Goal: Task Accomplishment & Management: Complete application form

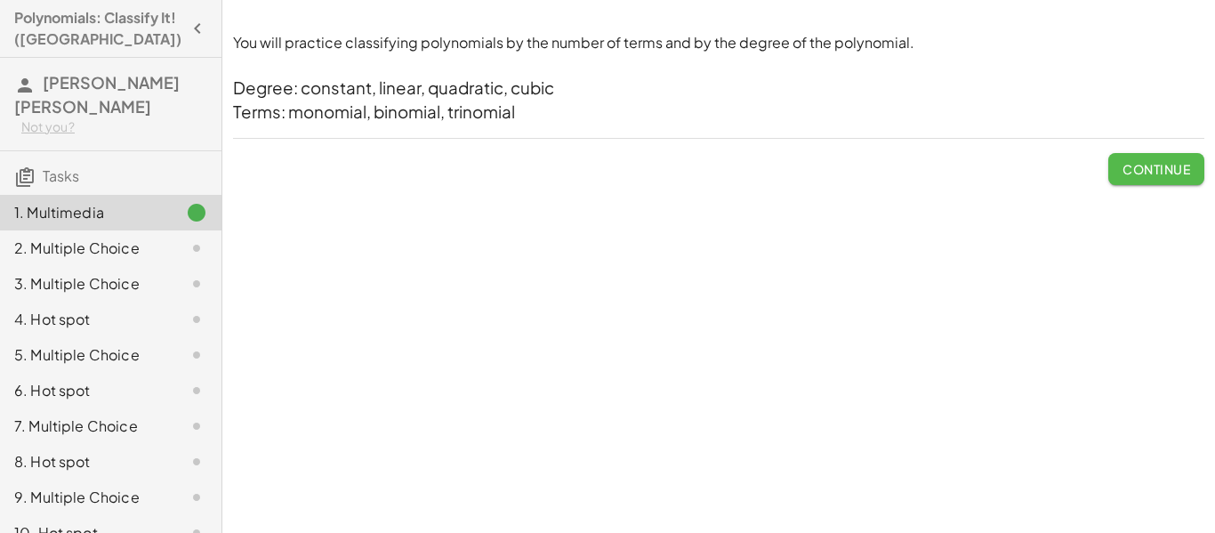
click at [1118, 178] on button "Continue" at bounding box center [1157, 169] width 96 height 32
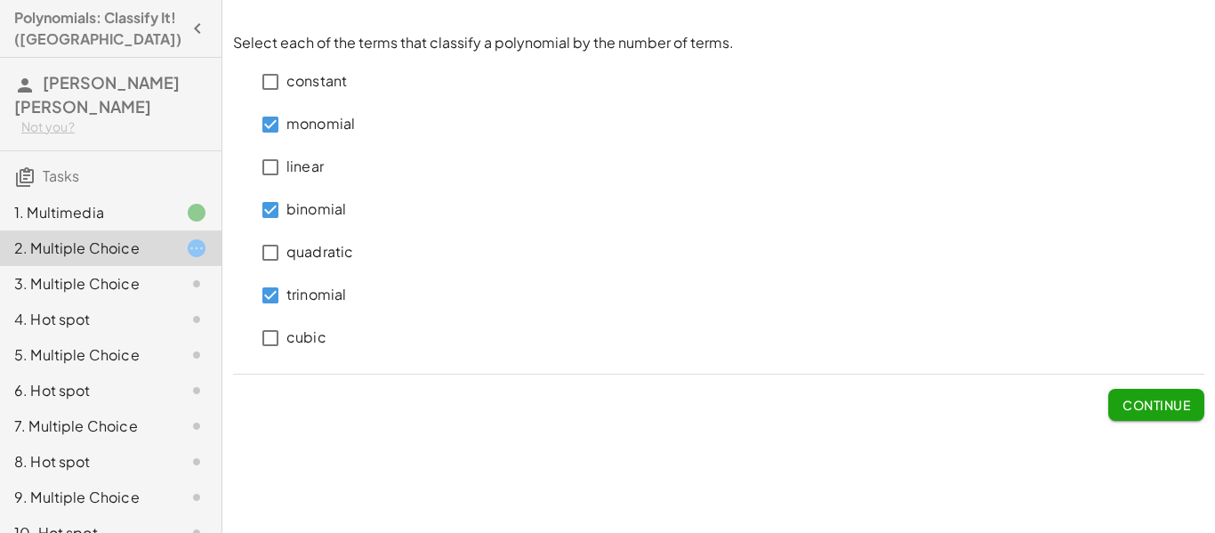
click at [1131, 405] on span "Continue" at bounding box center [1157, 405] width 68 height 16
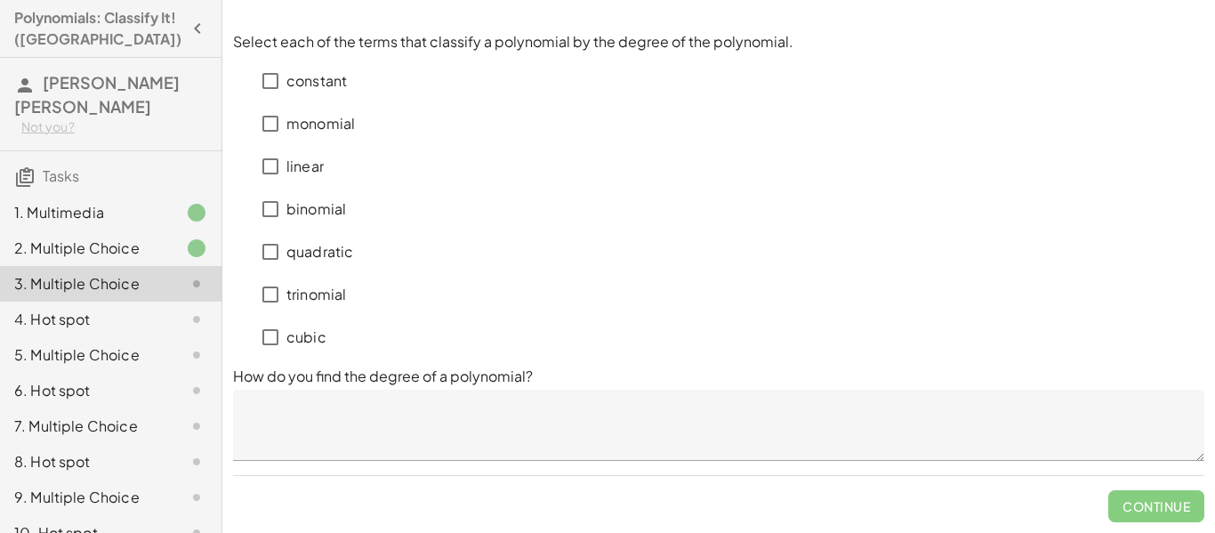
click at [96, 202] on div "1. Multimedia" at bounding box center [85, 212] width 143 height 21
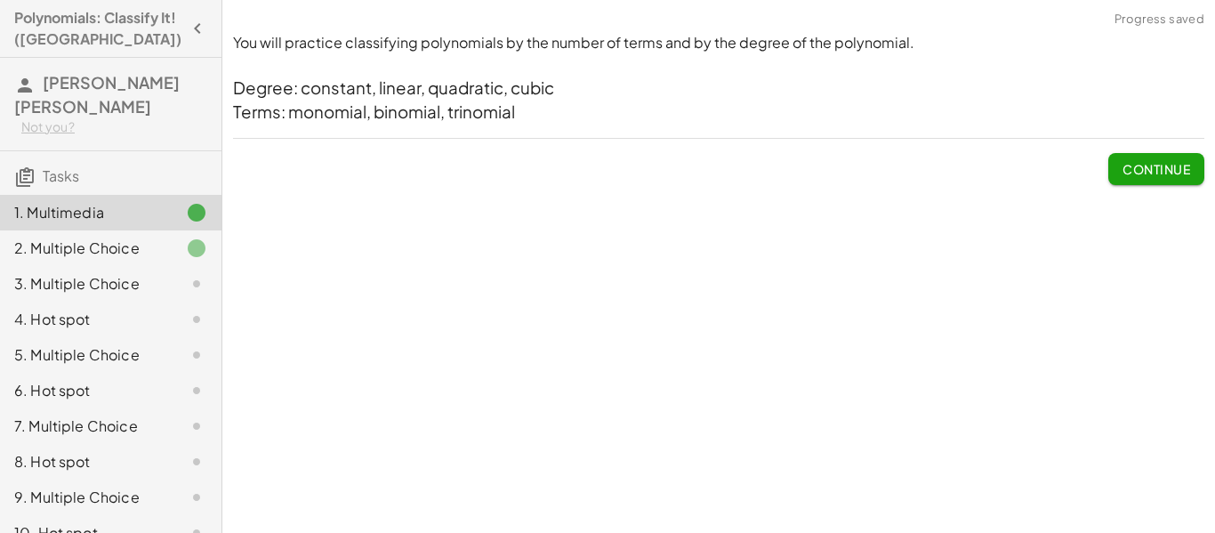
click at [131, 238] on div "2. Multiple Choice" at bounding box center [85, 248] width 143 height 21
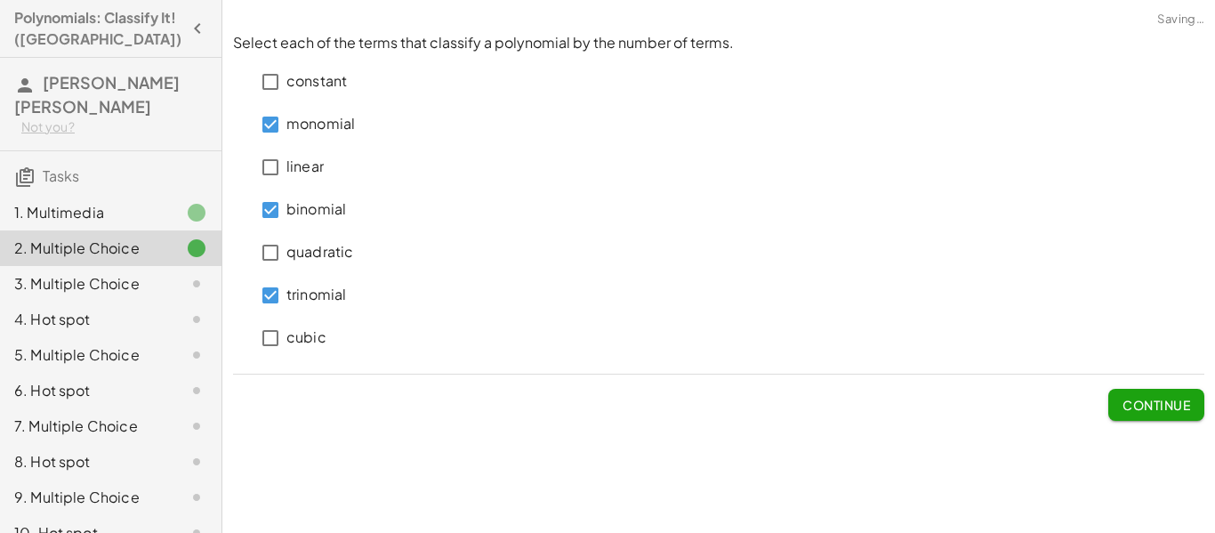
click at [131, 273] on div "3. Multiple Choice" at bounding box center [85, 283] width 143 height 21
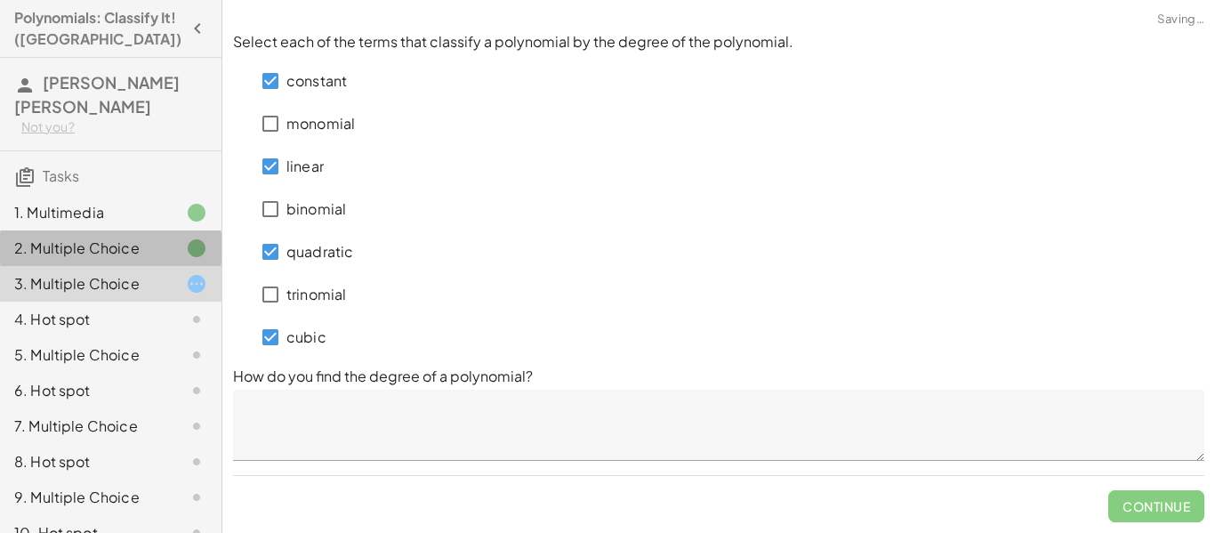
click at [191, 238] on icon at bounding box center [196, 248] width 21 height 21
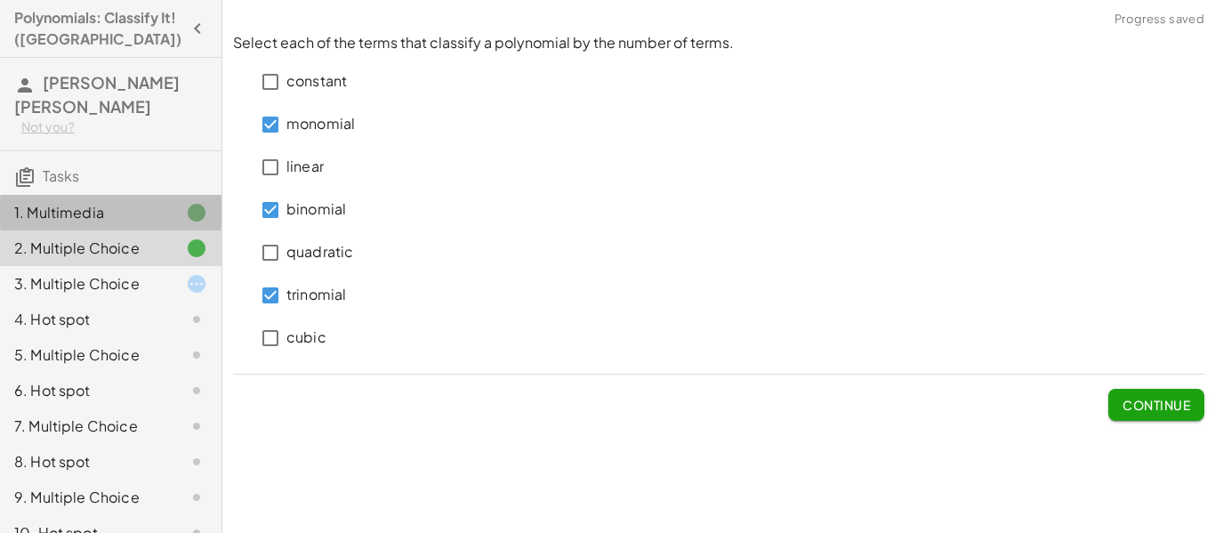
click at [123, 202] on div "1. Multimedia" at bounding box center [85, 212] width 143 height 21
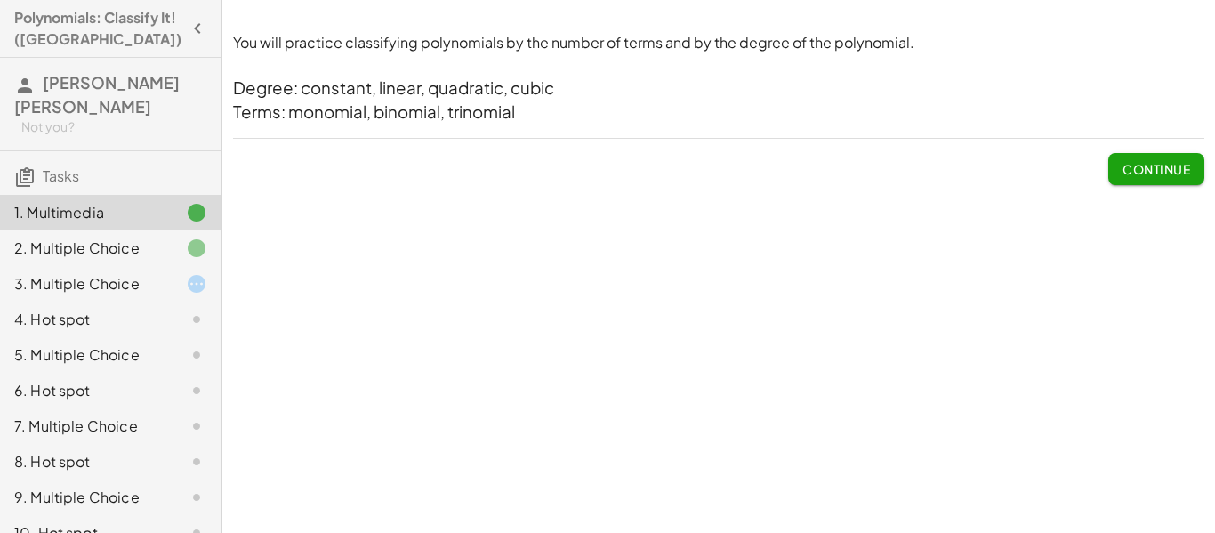
click at [176, 238] on div at bounding box center [182, 248] width 50 height 21
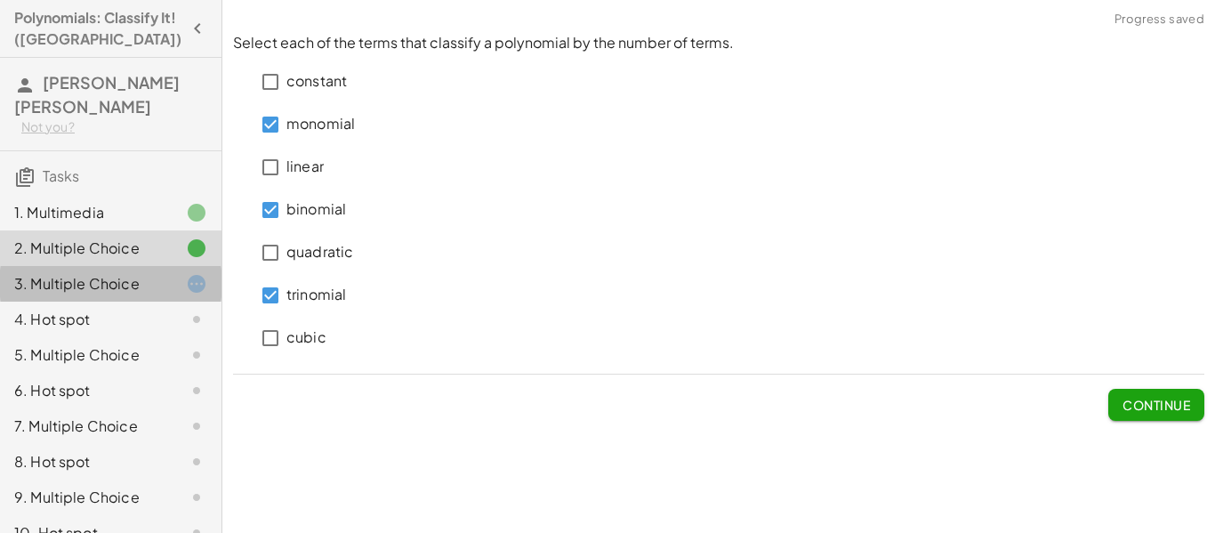
click at [181, 273] on div at bounding box center [182, 283] width 50 height 21
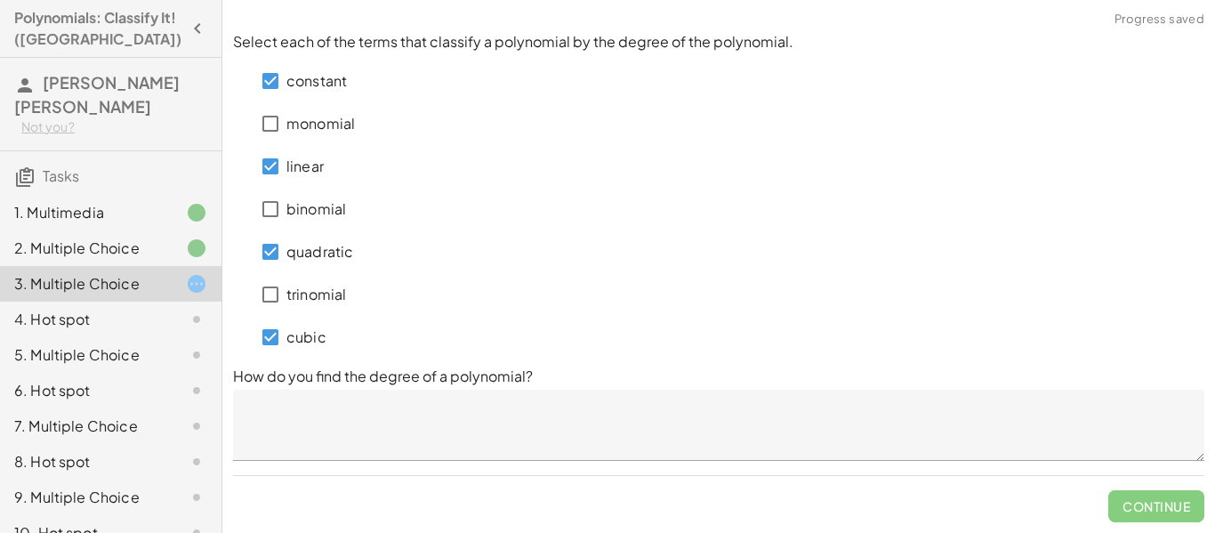
click at [125, 309] on div "4. Hot spot" at bounding box center [85, 319] width 143 height 21
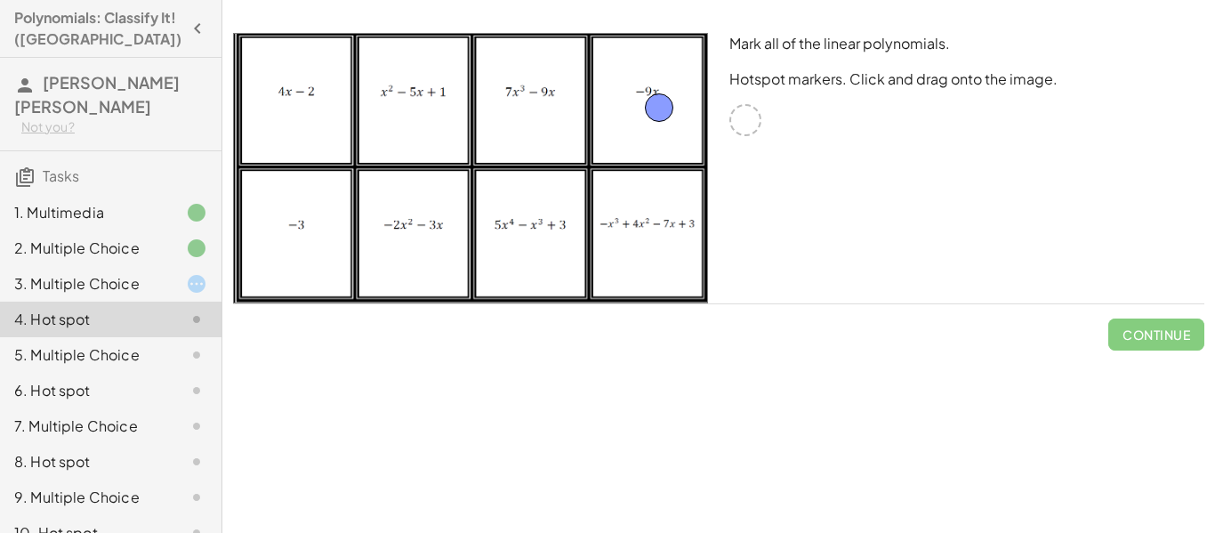
drag, startPoint x: 740, startPoint y: 124, endPoint x: 653, endPoint y: 111, distance: 88.1
drag, startPoint x: 742, startPoint y: 117, endPoint x: 297, endPoint y: 249, distance: 464.0
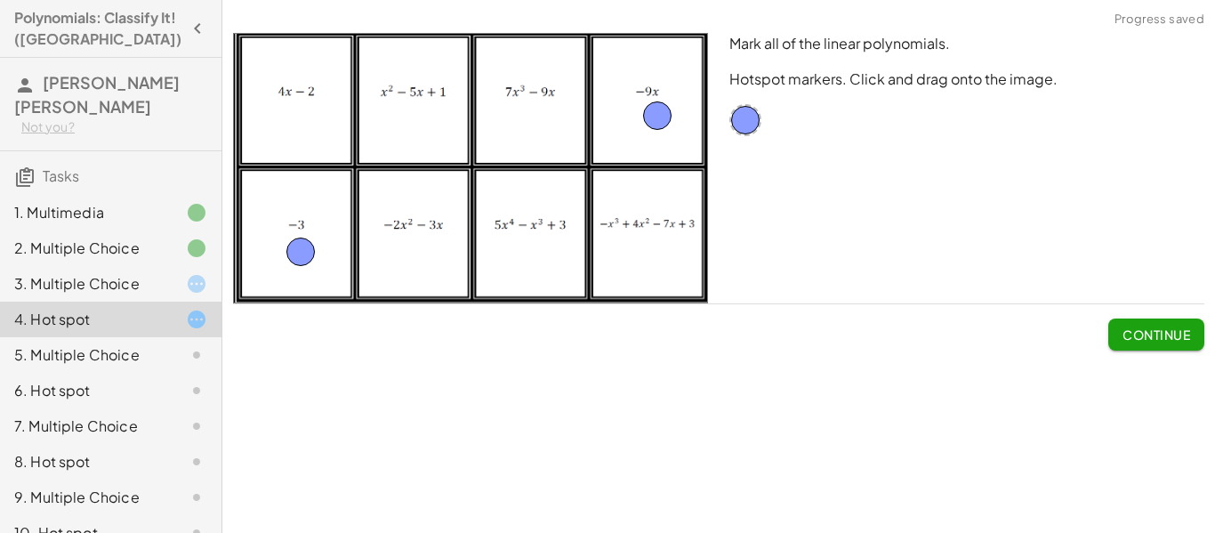
drag, startPoint x: 650, startPoint y: 107, endPoint x: 649, endPoint y: 117, distance: 10.8
drag, startPoint x: 298, startPoint y: 252, endPoint x: 300, endPoint y: 132, distance: 120.1
click at [1151, 328] on span "Continue" at bounding box center [1157, 335] width 68 height 16
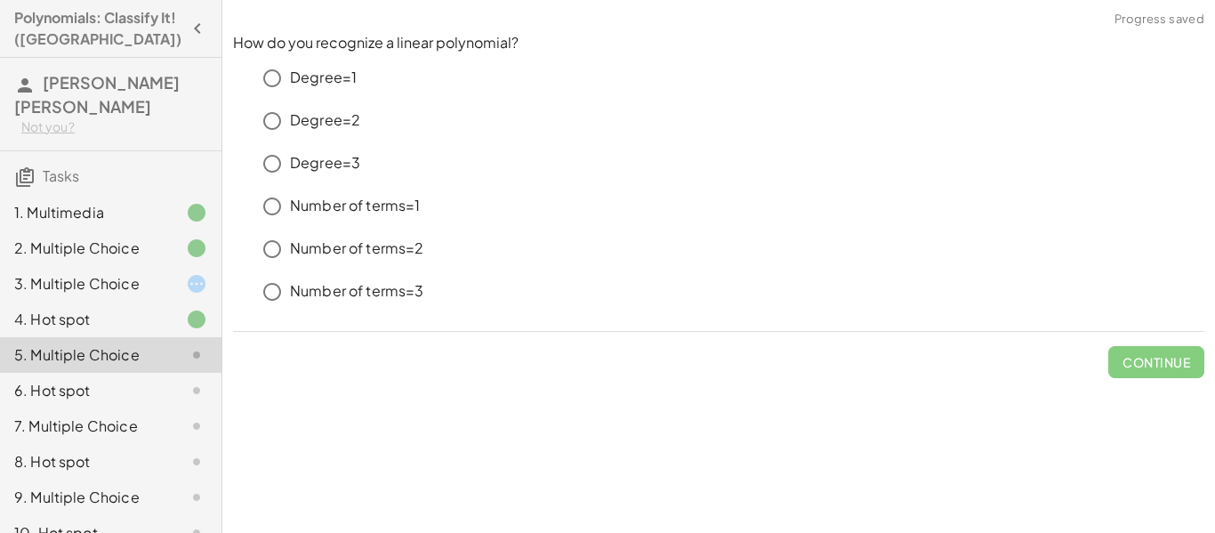
click at [100, 273] on div "3. Multiple Choice" at bounding box center [85, 283] width 143 height 21
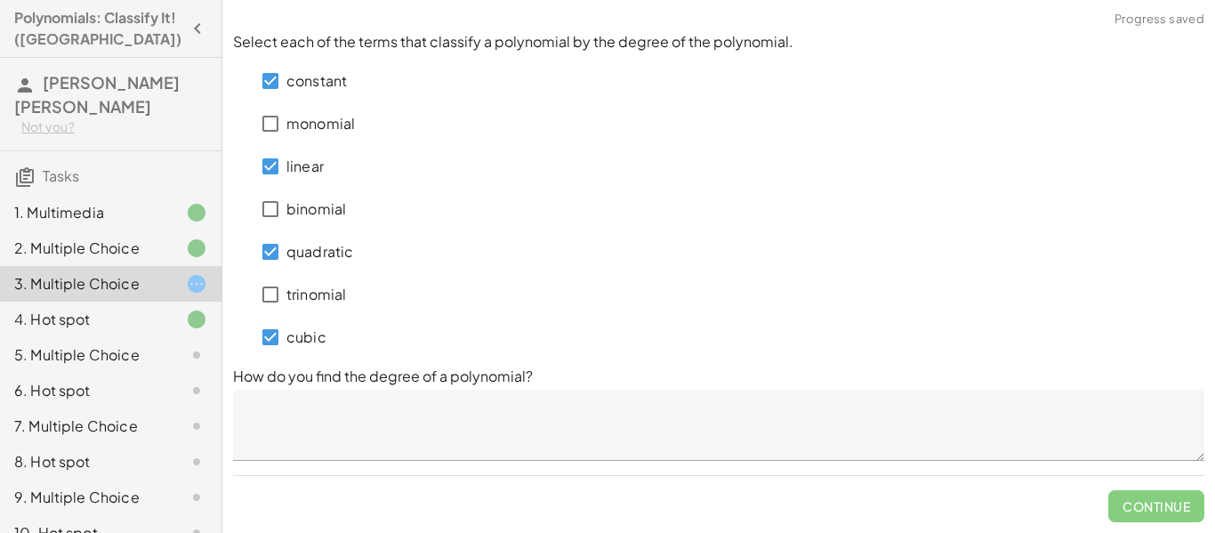
click at [99, 344] on div "5. Multiple Choice" at bounding box center [85, 354] width 143 height 21
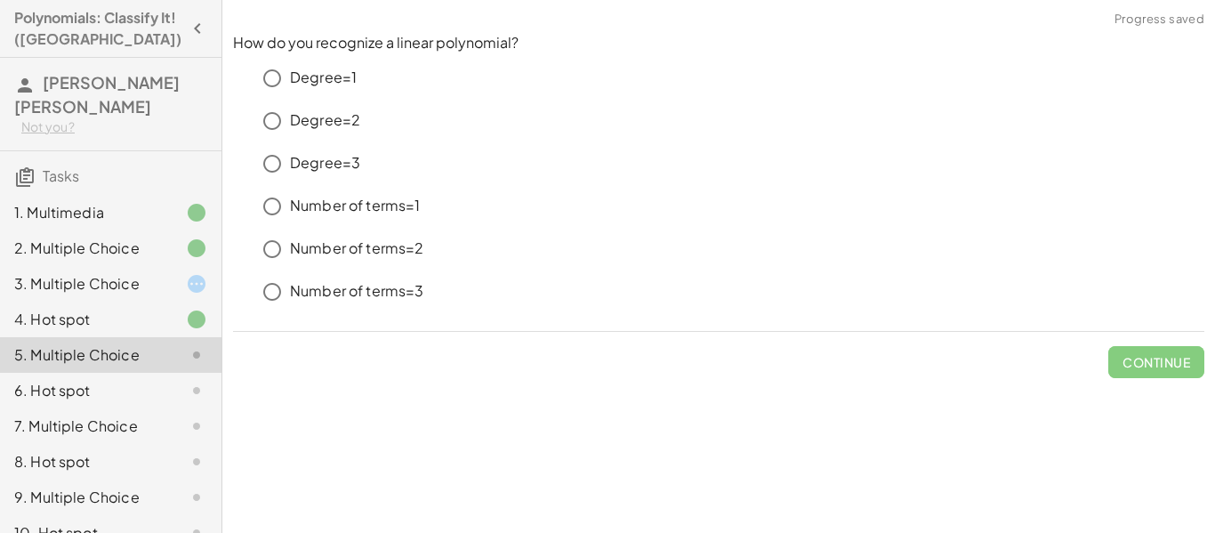
click at [149, 273] on div "3. Multiple Choice" at bounding box center [85, 283] width 143 height 21
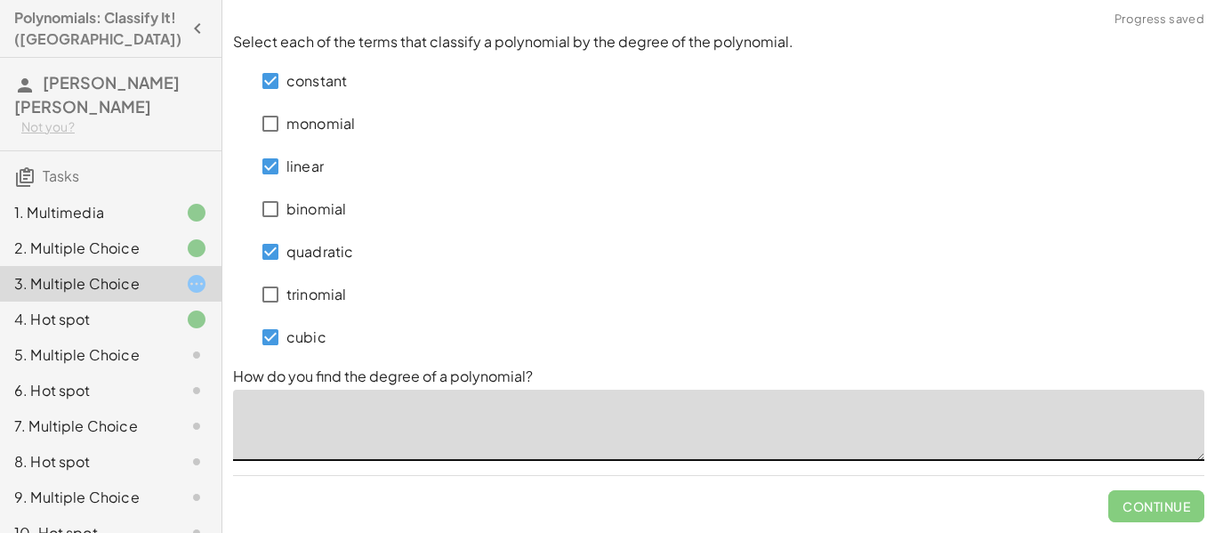
click at [412, 415] on textarea at bounding box center [719, 425] width 972 height 71
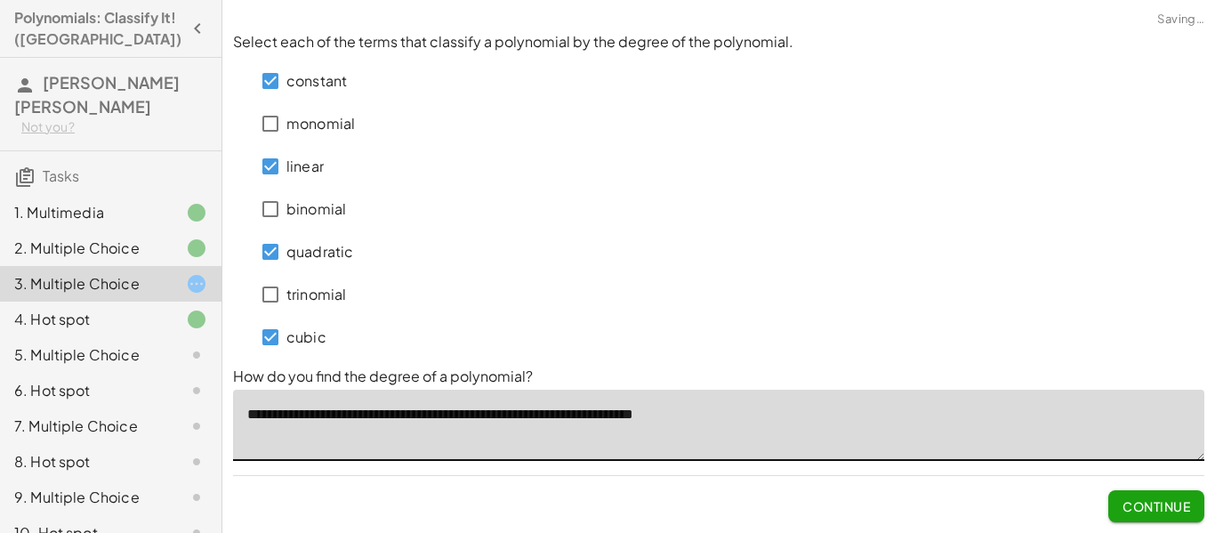
click at [739, 415] on textarea "**********" at bounding box center [719, 425] width 972 height 71
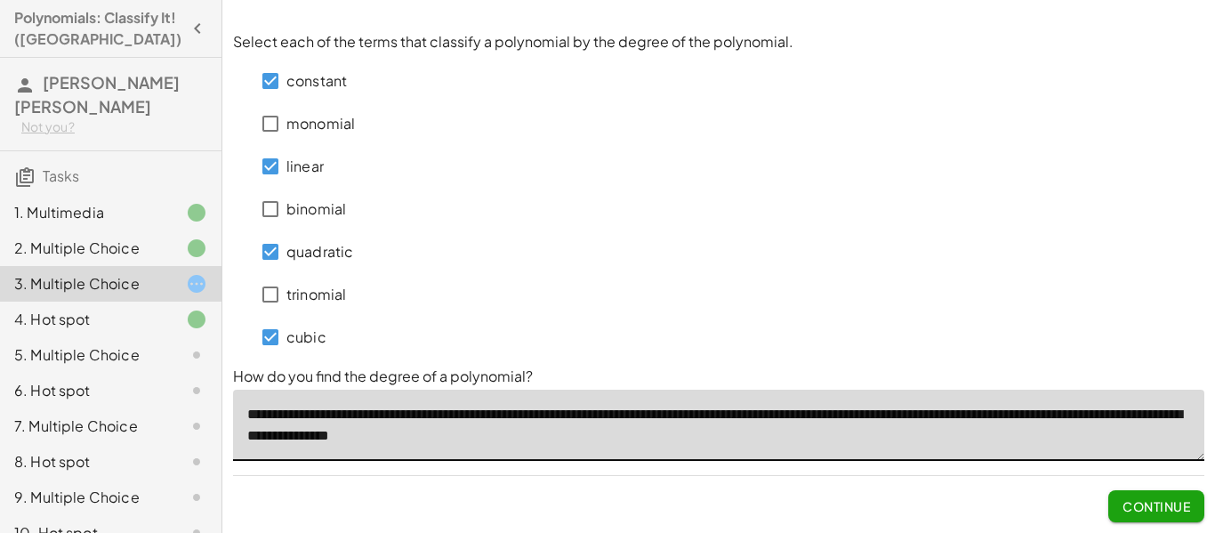
click at [825, 268] on div "**********" at bounding box center [718, 277] width 993 height 512
click at [1038, 421] on textarea "**********" at bounding box center [719, 425] width 972 height 71
type textarea "**********"
click at [1135, 511] on span "Continue" at bounding box center [1157, 506] width 68 height 16
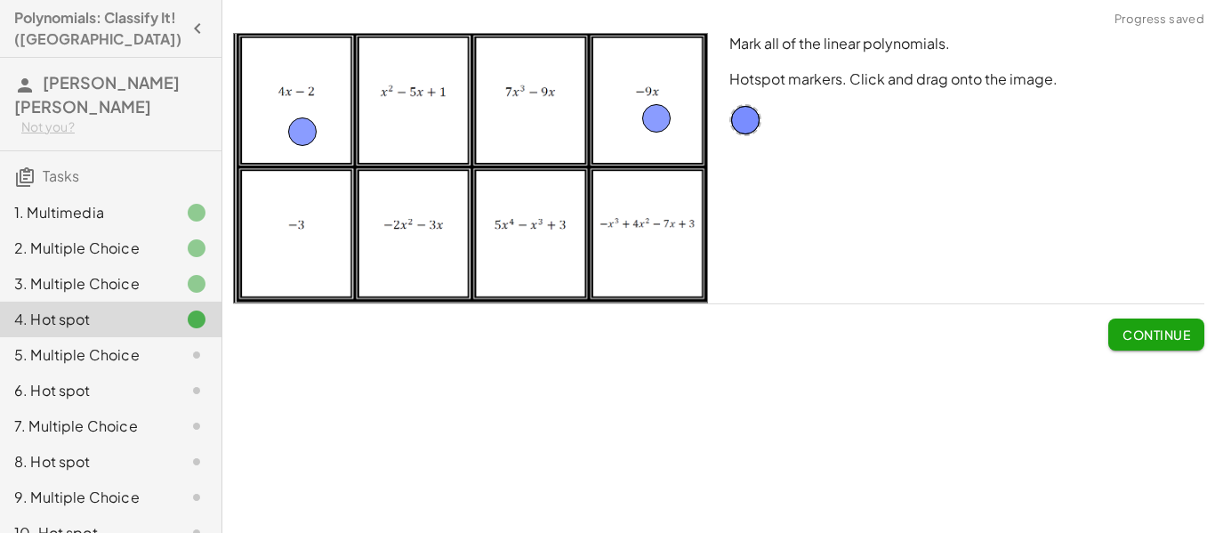
click at [1172, 336] on span "Continue" at bounding box center [1157, 335] width 68 height 16
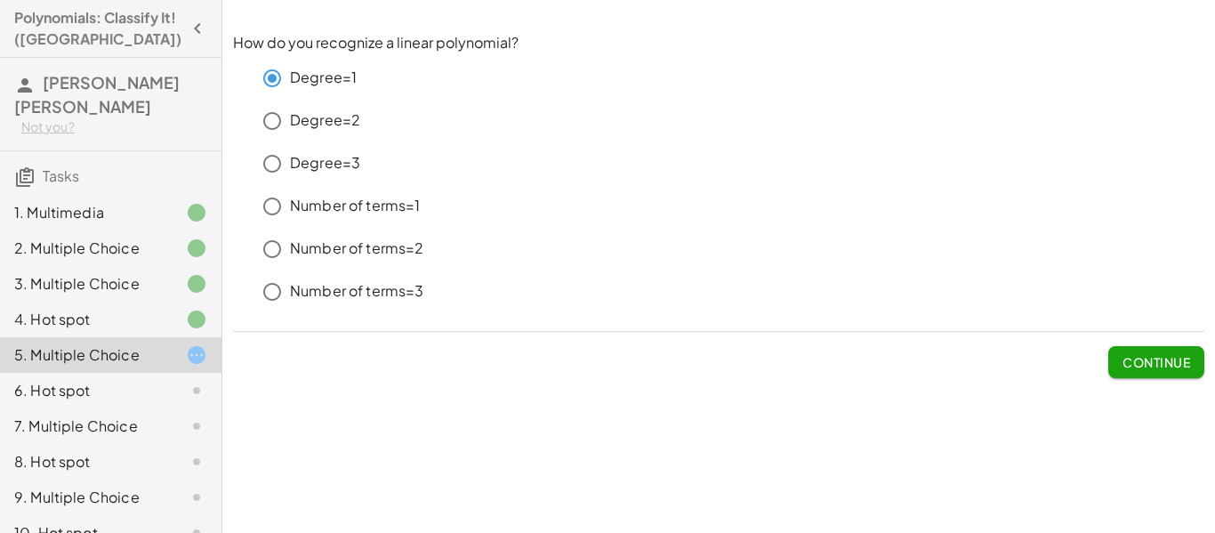
click at [1155, 369] on span "Continue" at bounding box center [1157, 362] width 68 height 16
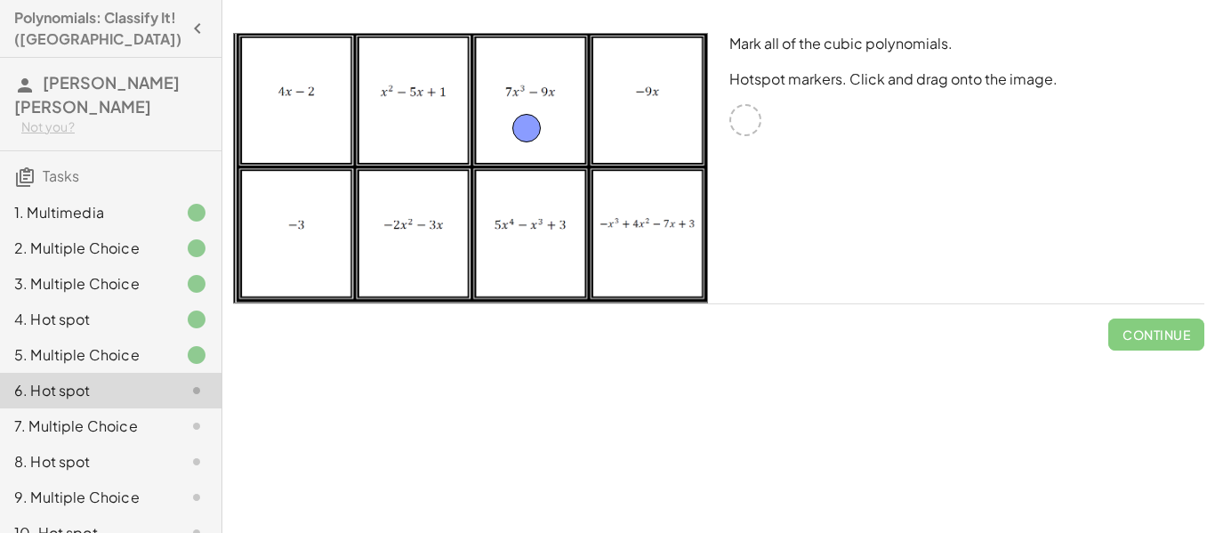
drag, startPoint x: 744, startPoint y: 129, endPoint x: 529, endPoint y: 140, distance: 214.7
drag, startPoint x: 740, startPoint y: 115, endPoint x: 654, endPoint y: 231, distance: 145.0
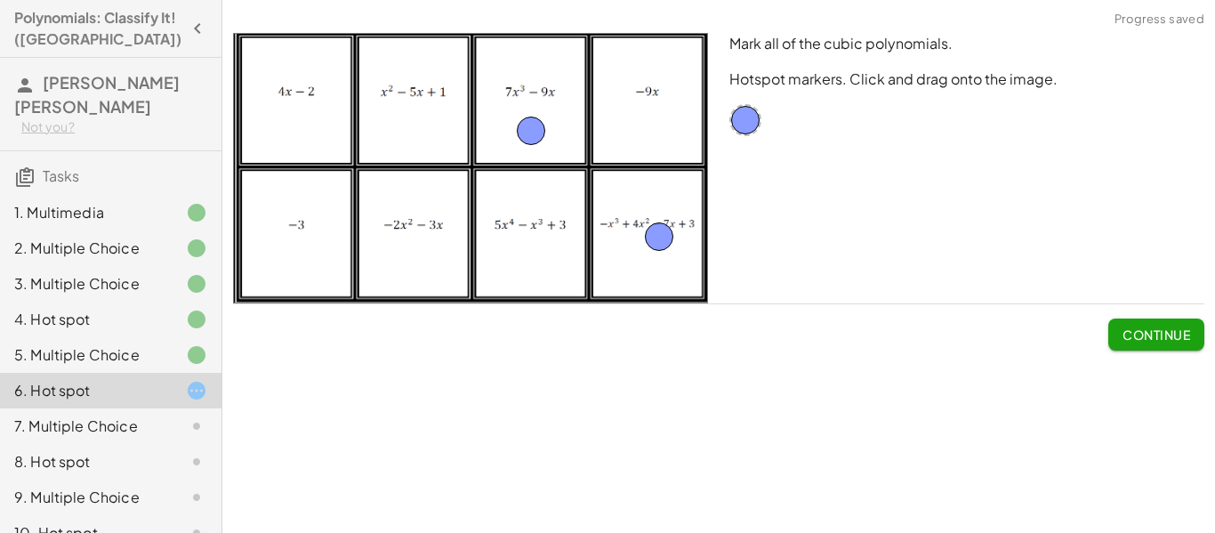
click at [1154, 335] on span "Continue" at bounding box center [1157, 335] width 68 height 16
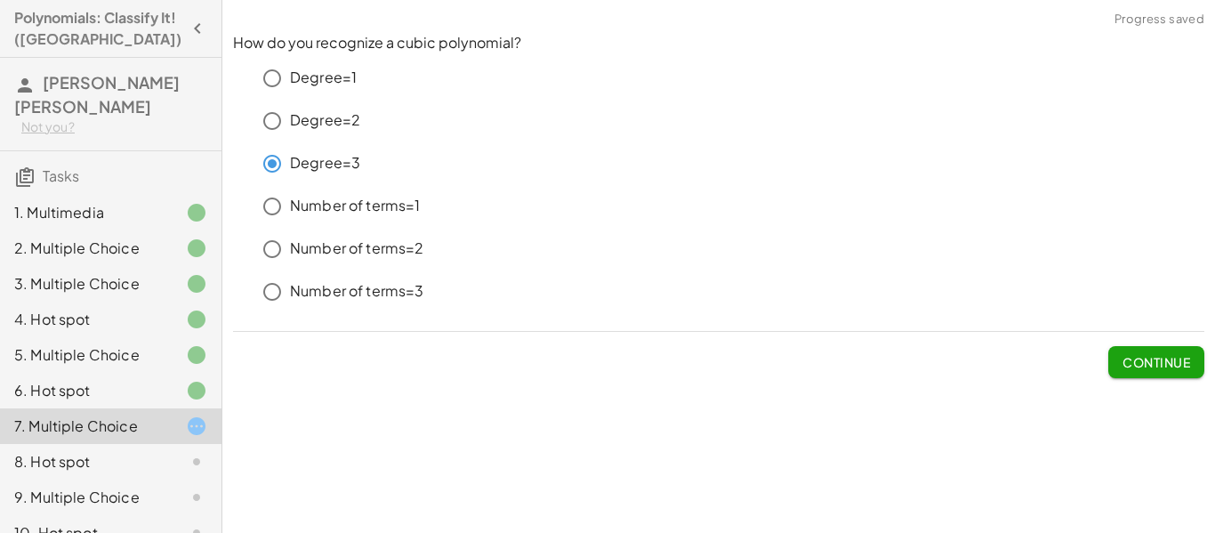
click at [1128, 365] on span "Continue" at bounding box center [1157, 362] width 68 height 16
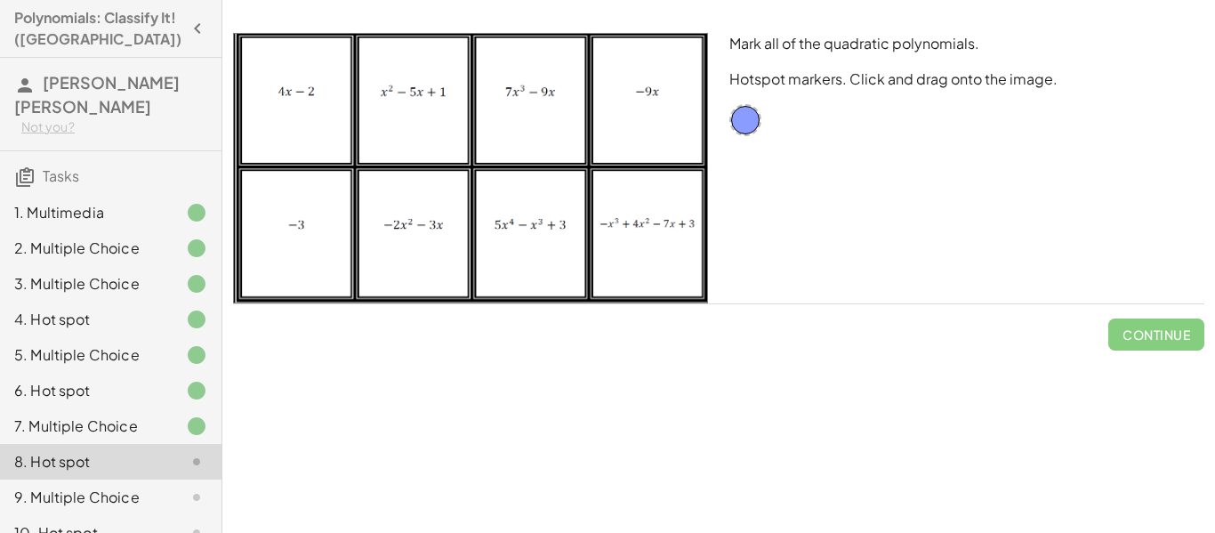
click at [186, 487] on icon at bounding box center [196, 497] width 21 height 21
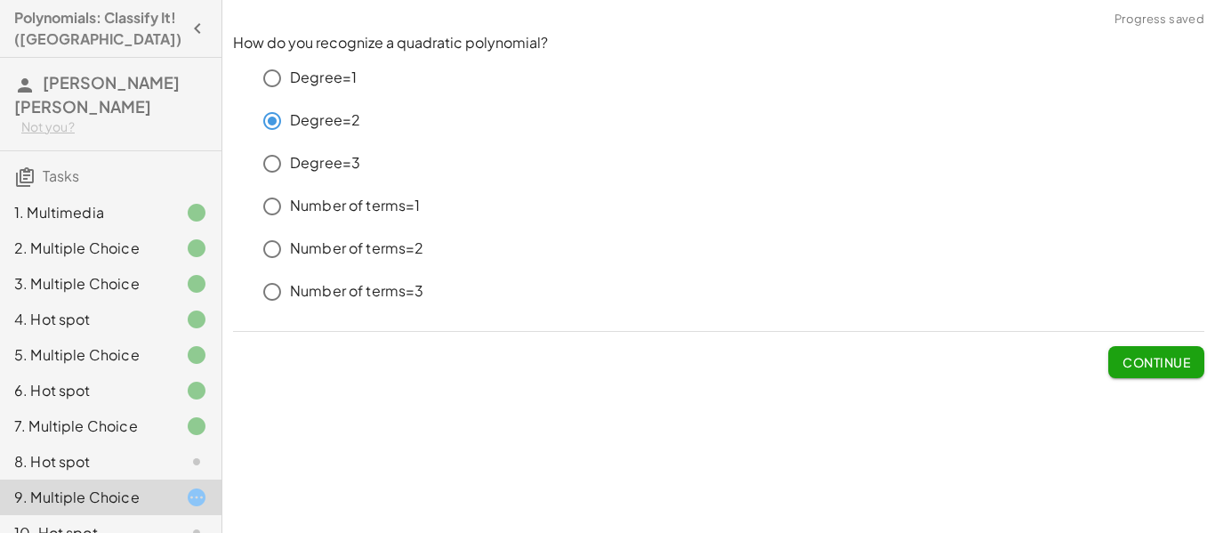
click at [172, 451] on div at bounding box center [182, 461] width 50 height 21
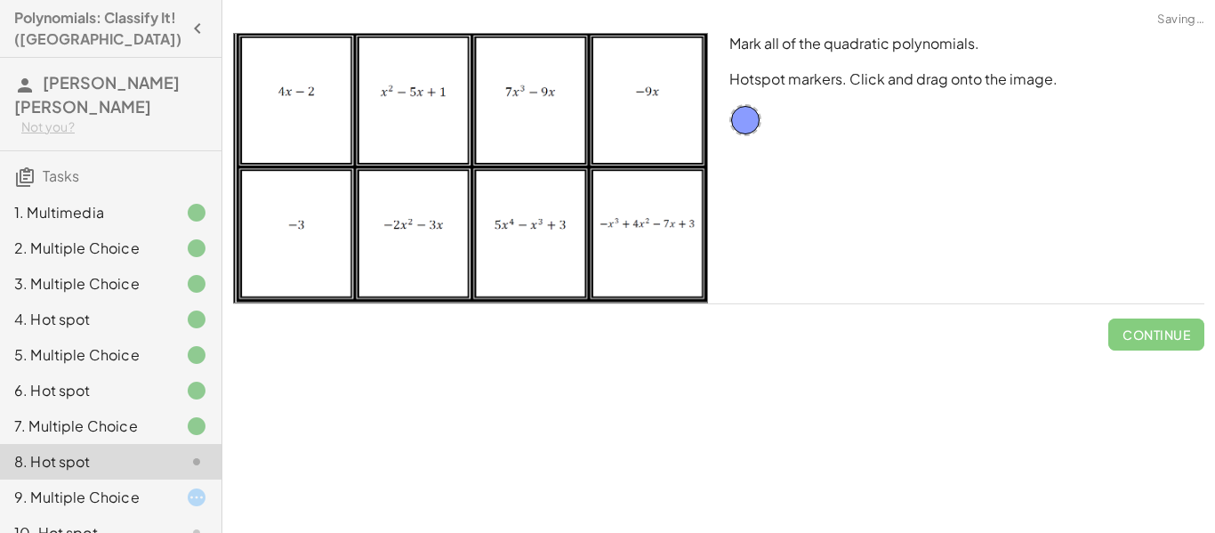
click at [159, 487] on div at bounding box center [182, 497] width 50 height 21
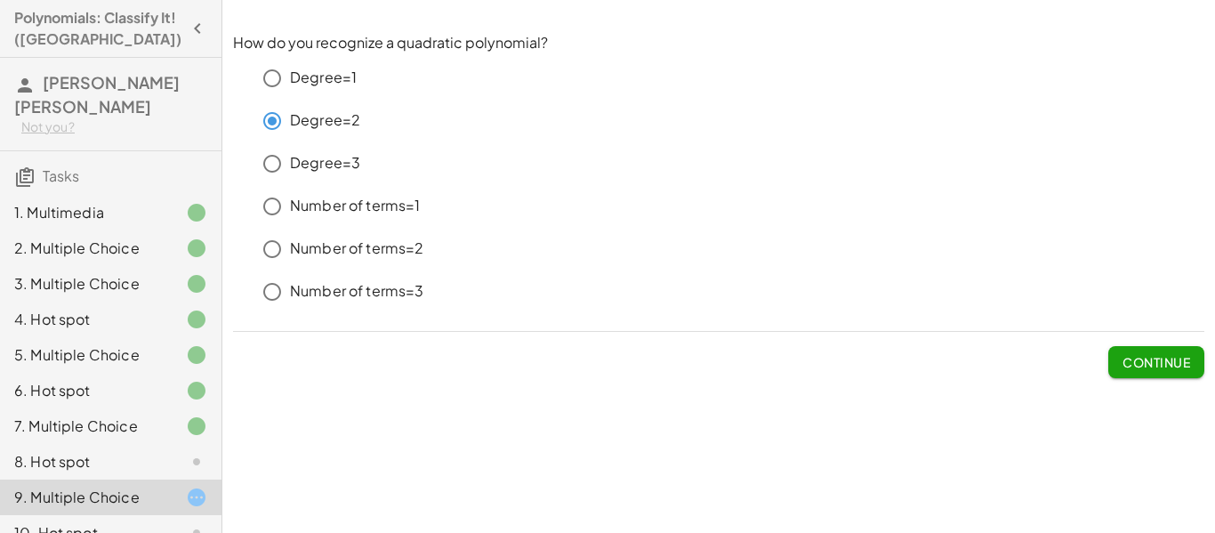
click at [189, 451] on icon at bounding box center [196, 461] width 21 height 21
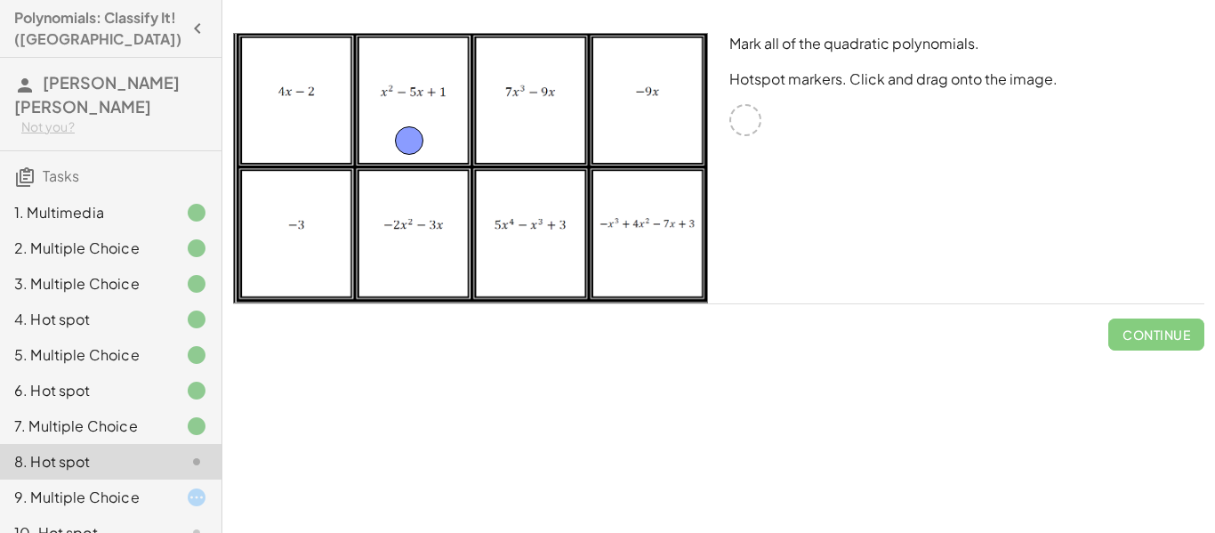
drag, startPoint x: 746, startPoint y: 122, endPoint x: 409, endPoint y: 141, distance: 336.9
drag, startPoint x: 751, startPoint y: 128, endPoint x: 424, endPoint y: 272, distance: 357.0
click at [1148, 340] on span "Continue" at bounding box center [1157, 335] width 68 height 16
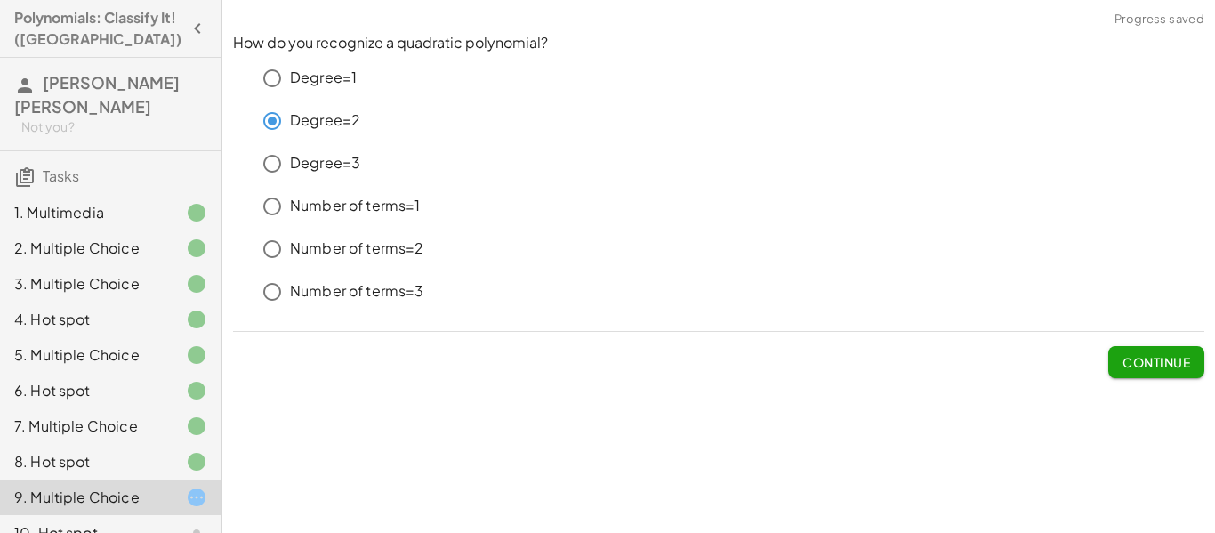
click at [1142, 357] on span "Continue" at bounding box center [1157, 362] width 68 height 16
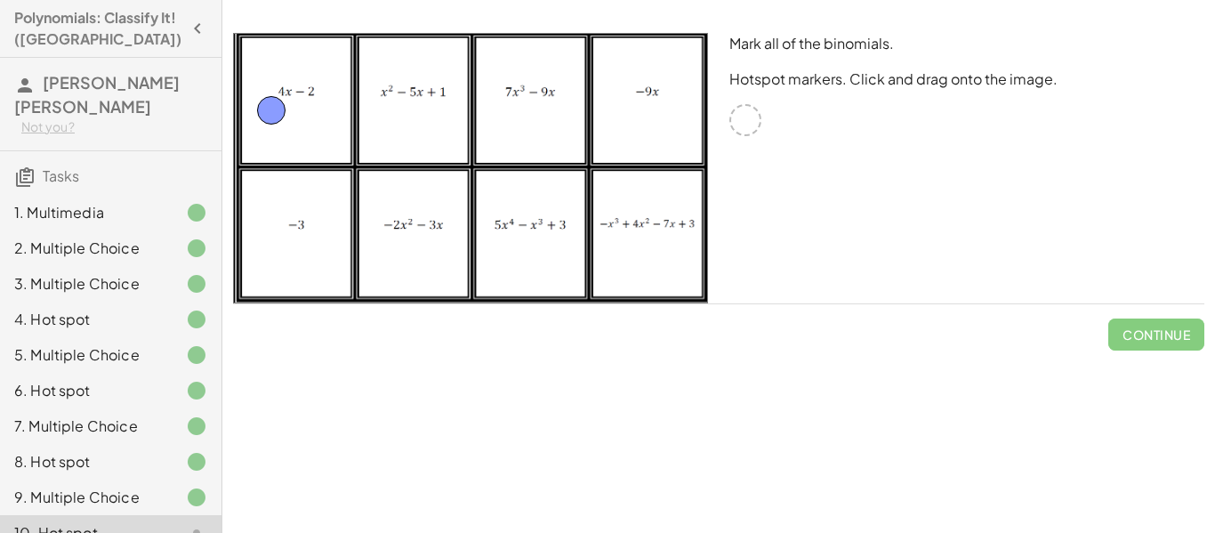
drag, startPoint x: 736, startPoint y: 124, endPoint x: 256, endPoint y: 115, distance: 479.7
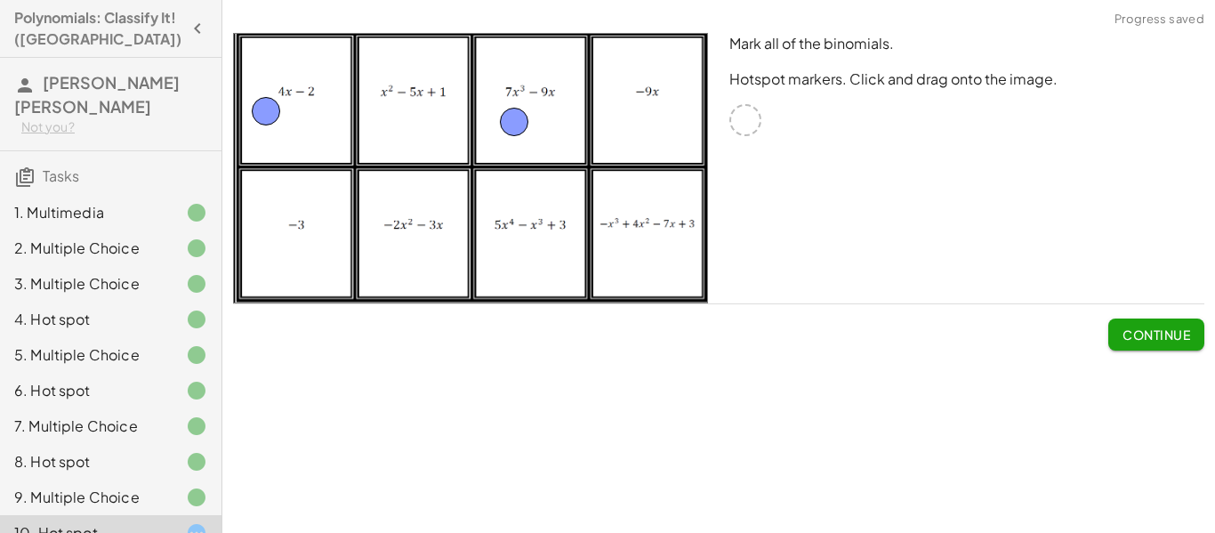
drag, startPoint x: 747, startPoint y: 117, endPoint x: 522, endPoint y: 119, distance: 224.2
drag, startPoint x: 738, startPoint y: 122, endPoint x: 404, endPoint y: 250, distance: 357.4
click at [1130, 329] on span "Continue" at bounding box center [1157, 335] width 68 height 16
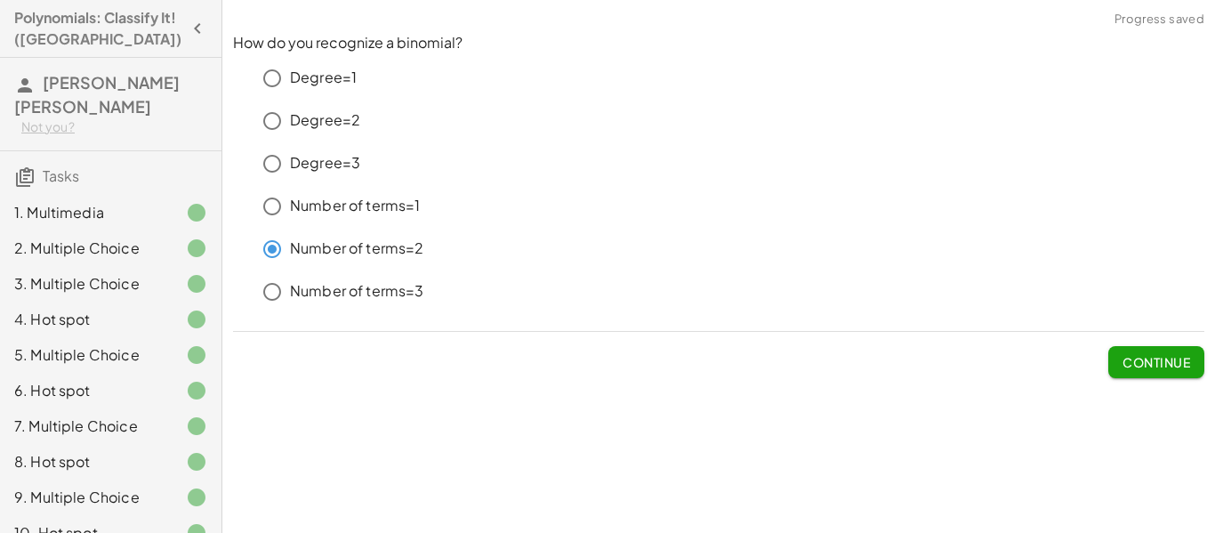
click at [1128, 354] on span "Continue" at bounding box center [1157, 362] width 68 height 16
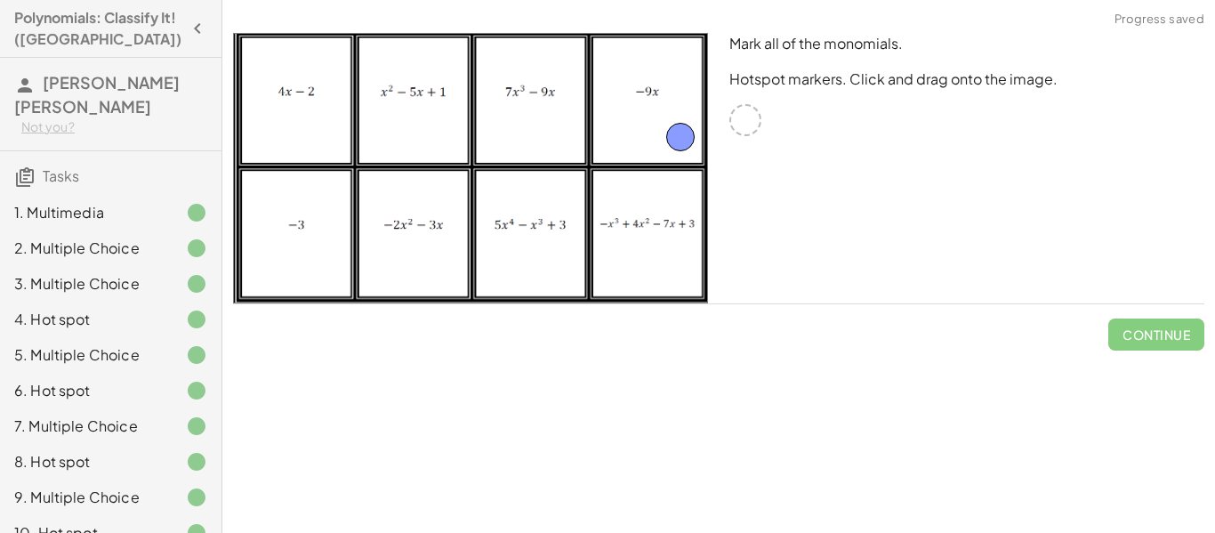
drag, startPoint x: 743, startPoint y: 120, endPoint x: 650, endPoint y: 131, distance: 93.2
drag, startPoint x: 737, startPoint y: 117, endPoint x: 277, endPoint y: 266, distance: 483.4
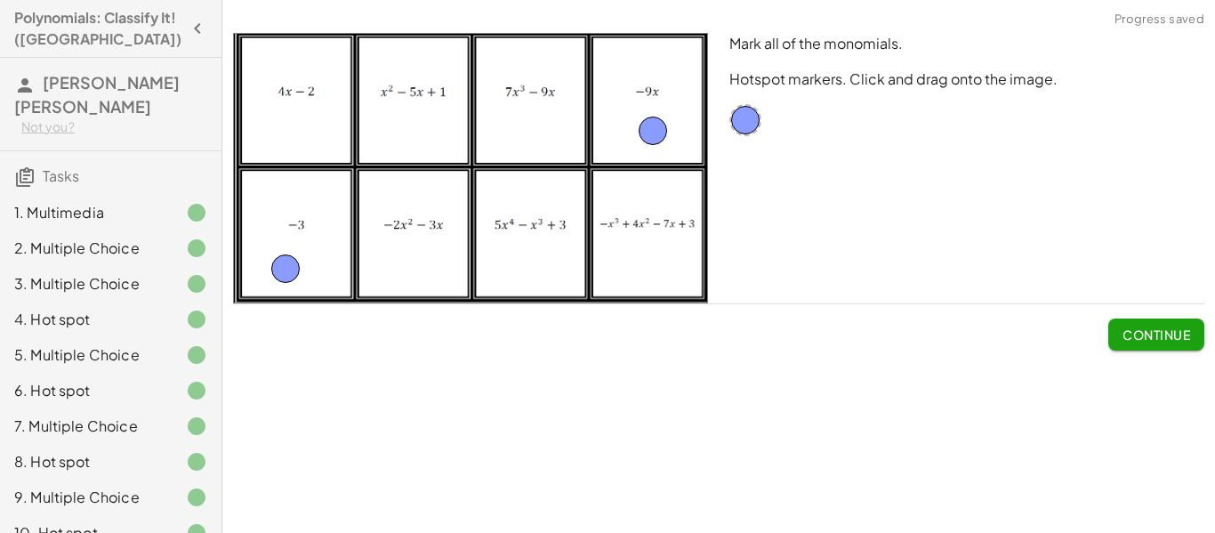
click at [1127, 336] on span "Continue" at bounding box center [1157, 335] width 68 height 16
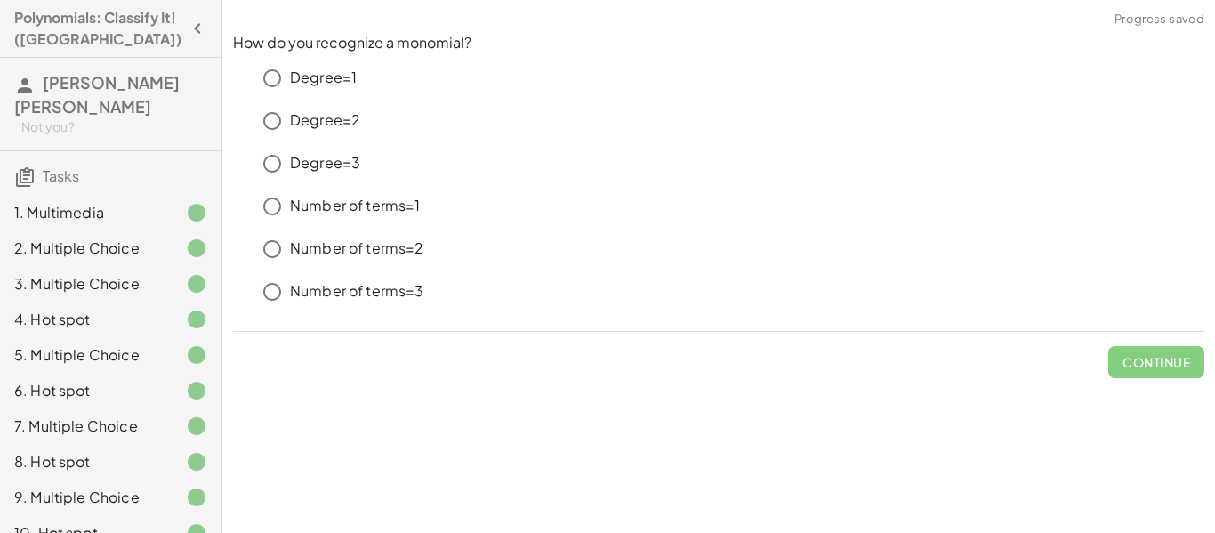
click at [101, 451] on div "8. Hot spot" at bounding box center [85, 461] width 143 height 21
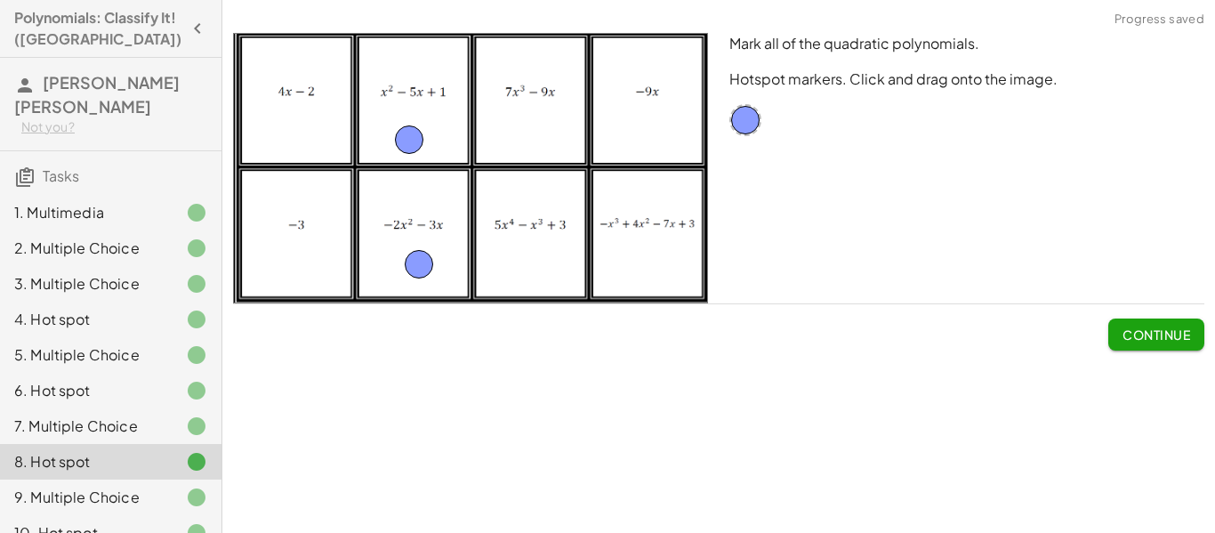
click at [123, 487] on div "9. Multiple Choice" at bounding box center [85, 497] width 143 height 21
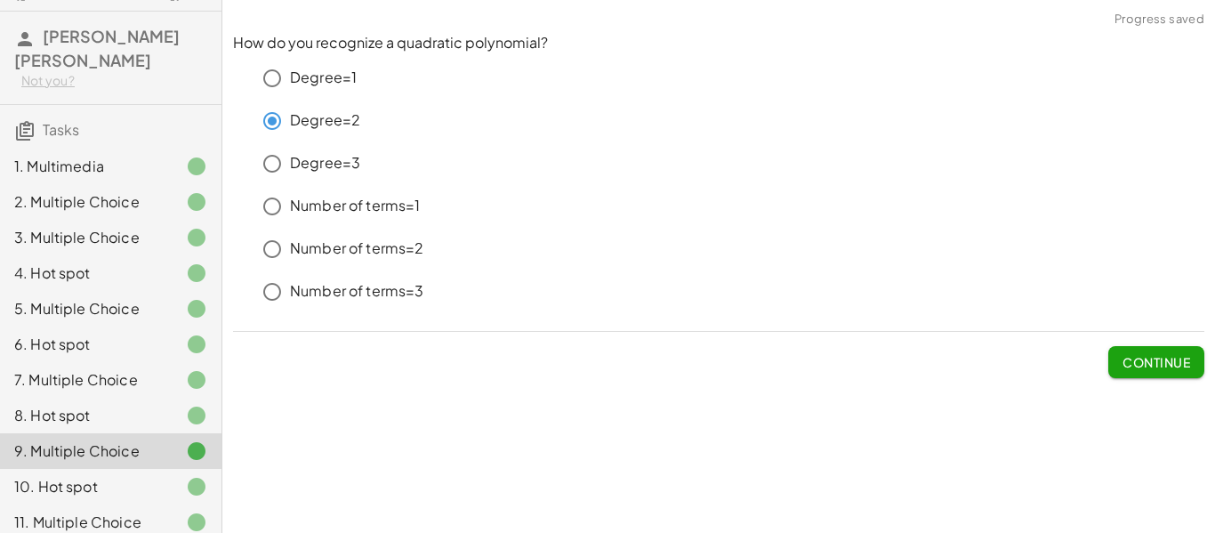
scroll to position [53, 0]
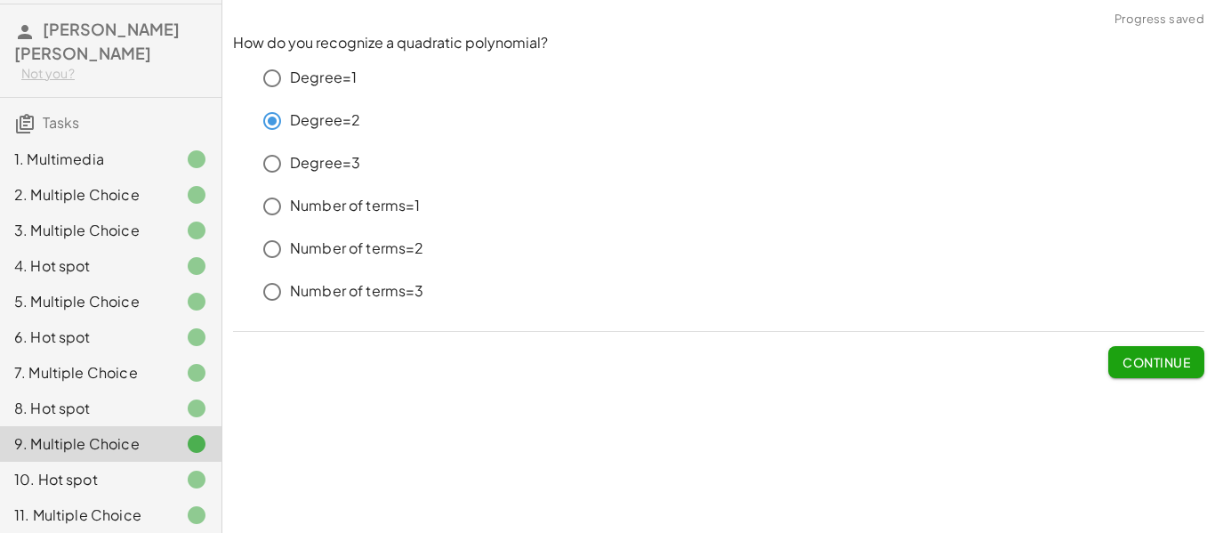
click at [128, 469] on div "10. Hot spot" at bounding box center [85, 479] width 143 height 21
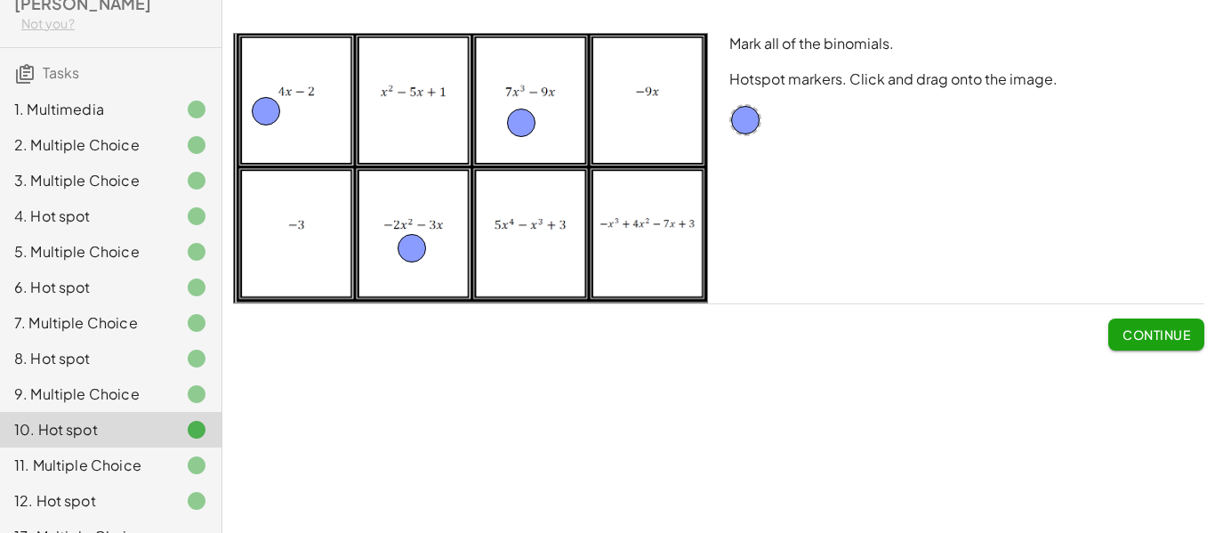
scroll to position [106, 0]
click at [133, 452] on div "11. Multiple Choice" at bounding box center [85, 462] width 143 height 21
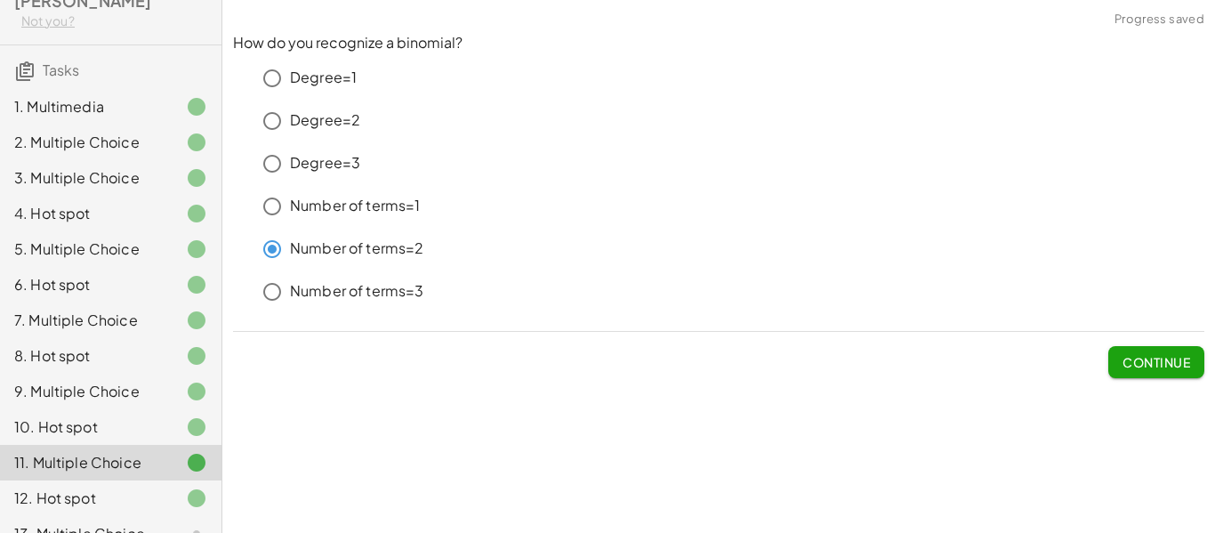
click at [133, 488] on div "12. Hot spot" at bounding box center [85, 498] width 143 height 21
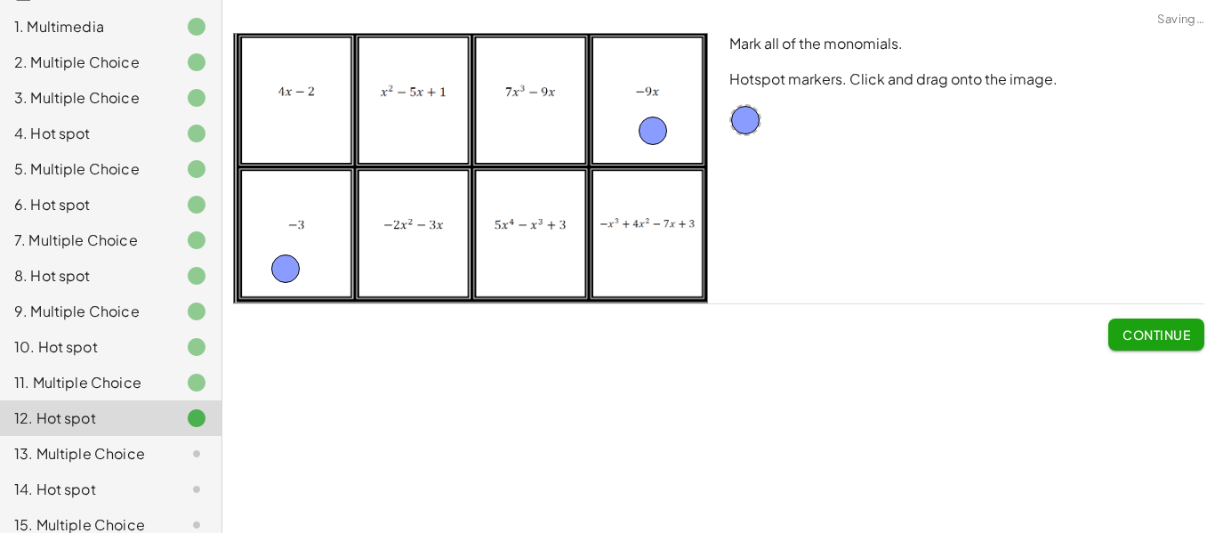
click at [147, 443] on div "13. Multiple Choice" at bounding box center [85, 453] width 143 height 21
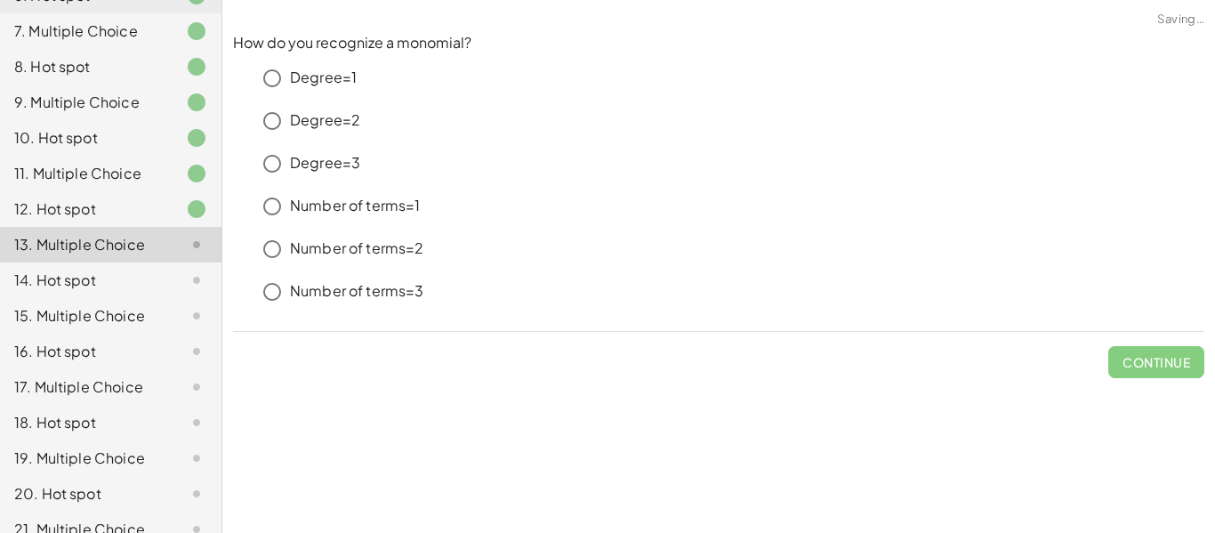
scroll to position [400, 0]
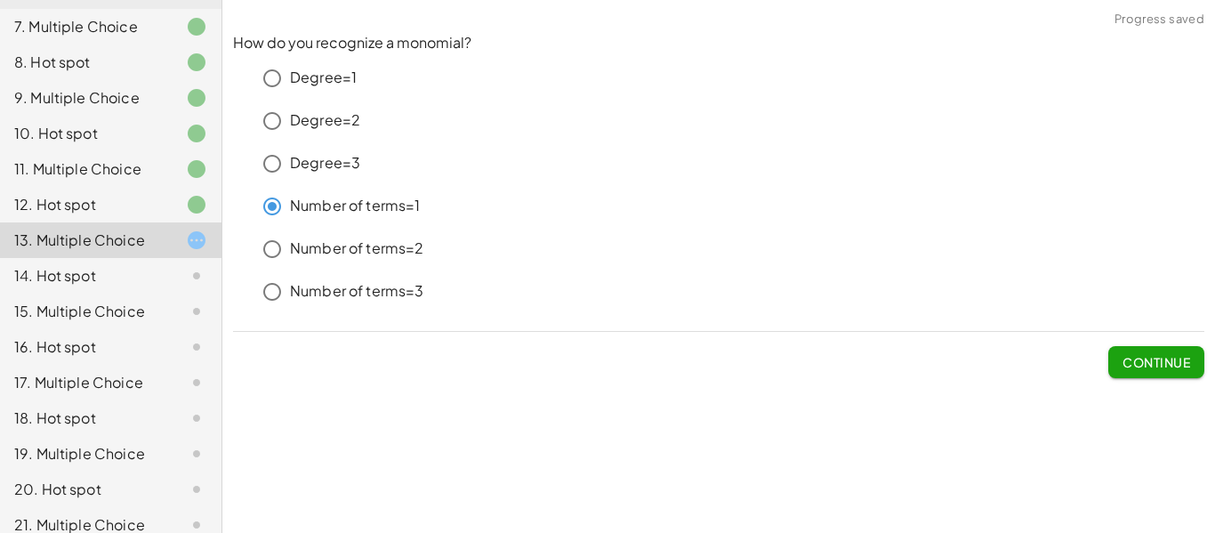
click at [1133, 359] on span "Continue" at bounding box center [1157, 362] width 68 height 16
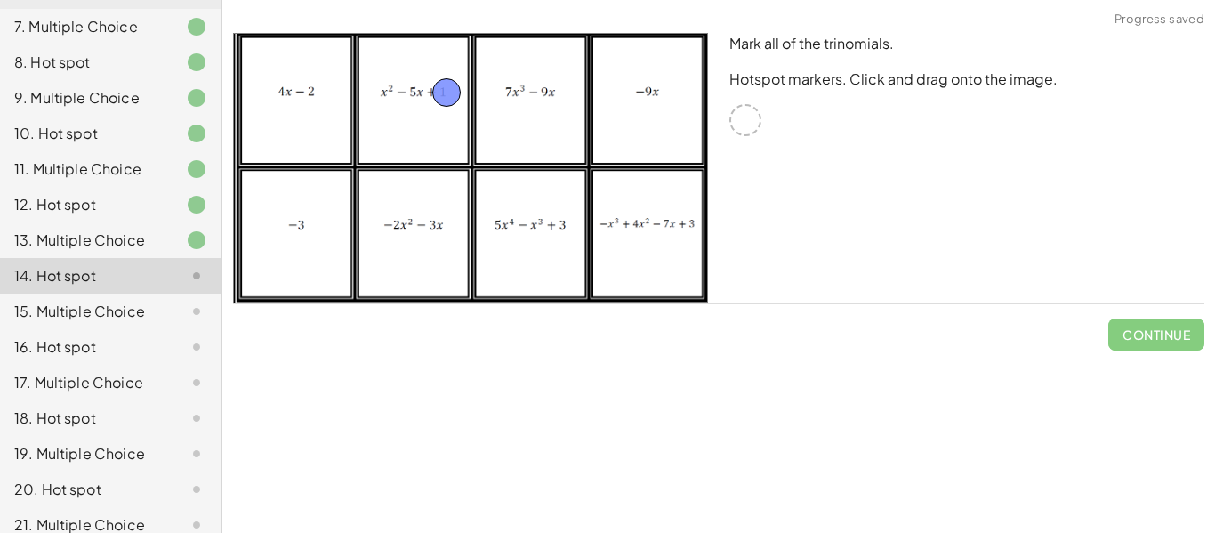
drag, startPoint x: 747, startPoint y: 113, endPoint x: 432, endPoint y: 98, distance: 314.5
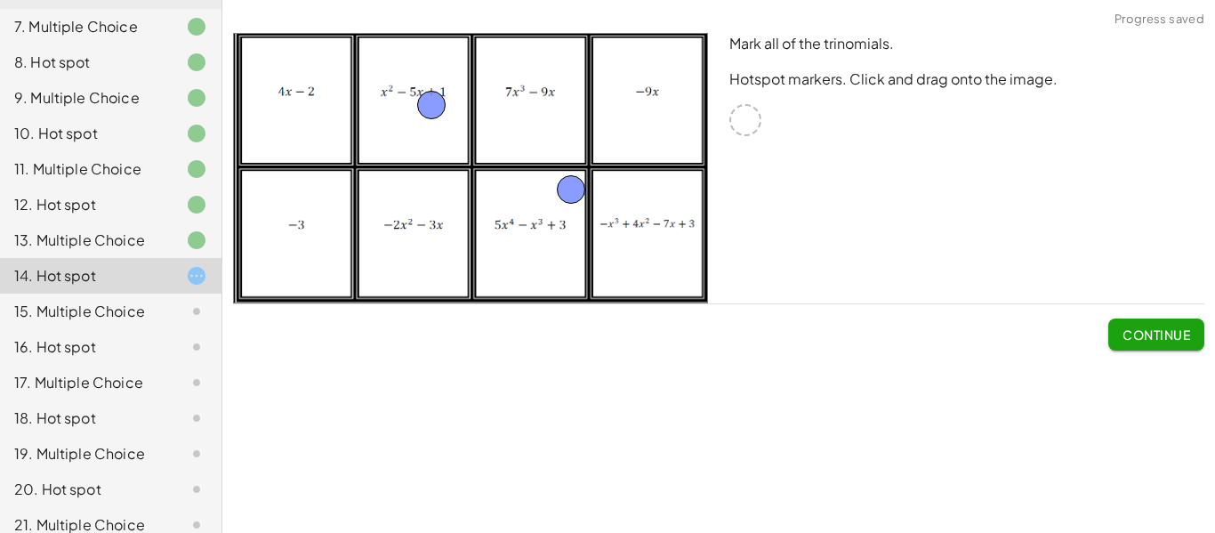
drag, startPoint x: 748, startPoint y: 111, endPoint x: 560, endPoint y: 181, distance: 201.0
drag, startPoint x: 578, startPoint y: 188, endPoint x: 546, endPoint y: 216, distance: 42.9
click at [546, 216] on img at bounding box center [470, 168] width 475 height 271
drag, startPoint x: 426, startPoint y: 108, endPoint x: 416, endPoint y: 119, distance: 15.2
click at [1147, 329] on span "Continue" at bounding box center [1157, 335] width 68 height 16
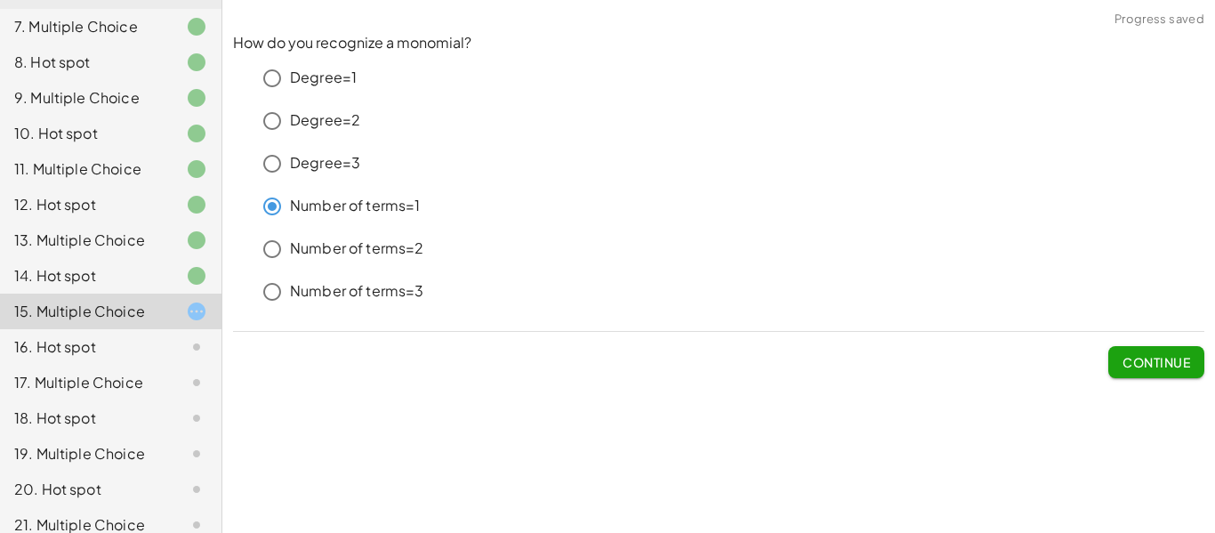
click at [1167, 362] on span "Continue" at bounding box center [1157, 362] width 68 height 16
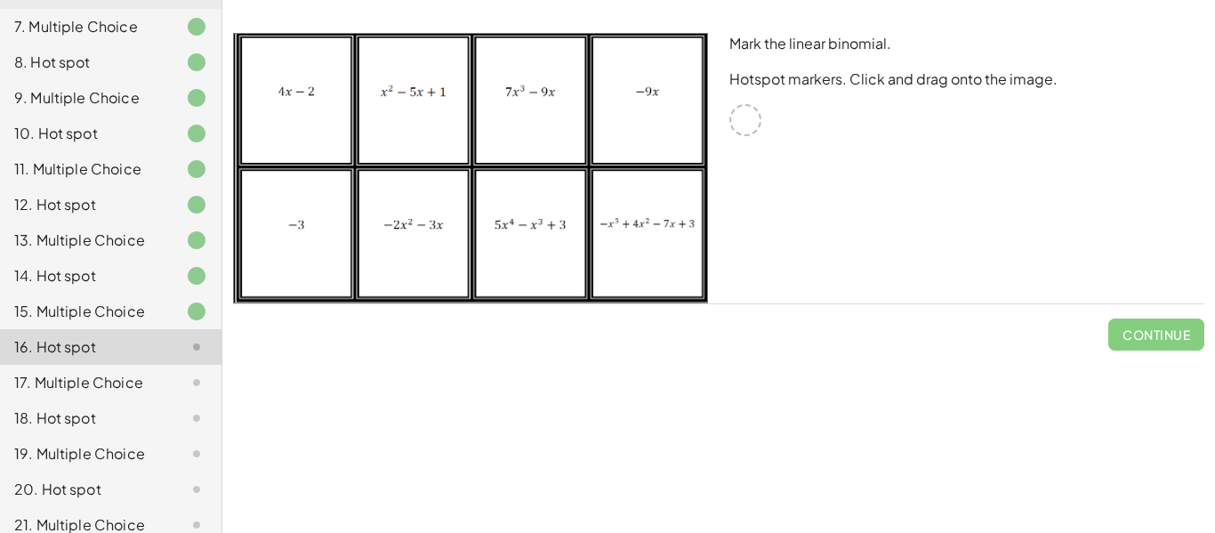
drag, startPoint x: 751, startPoint y: 115, endPoint x: 733, endPoint y: 140, distance: 30.6
click at [733, 140] on div "Mark the linear binomial. Hotspot markers. Click and drag onto the image." at bounding box center [967, 168] width 497 height 292
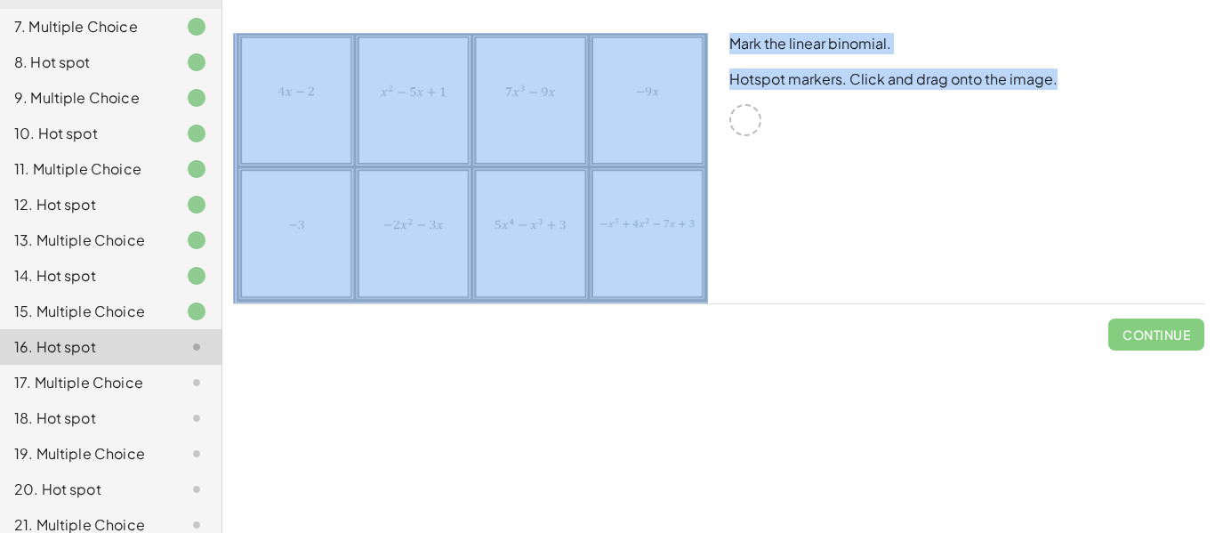
drag, startPoint x: 755, startPoint y: 122, endPoint x: 714, endPoint y: 164, distance: 59.1
click at [714, 164] on div "Mark the linear binomial. Hotspot markers. Click and drag onto the image." at bounding box center [718, 168] width 993 height 292
click at [747, 110] on div at bounding box center [746, 120] width 32 height 32
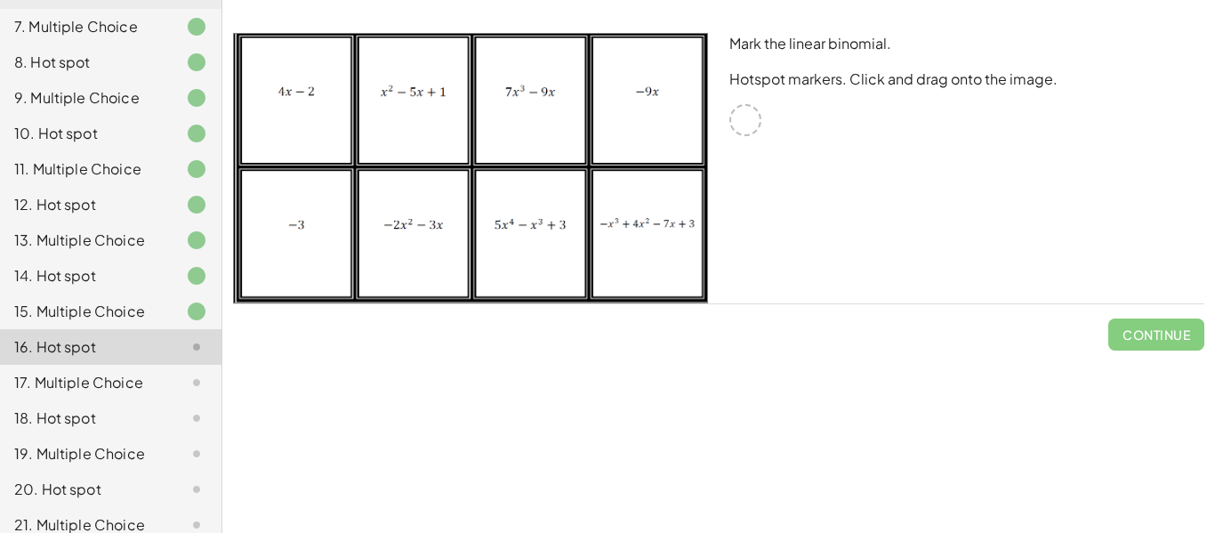
click at [747, 110] on div at bounding box center [746, 120] width 32 height 32
click at [58, 301] on div "15. Multiple Choice" at bounding box center [111, 312] width 222 height 36
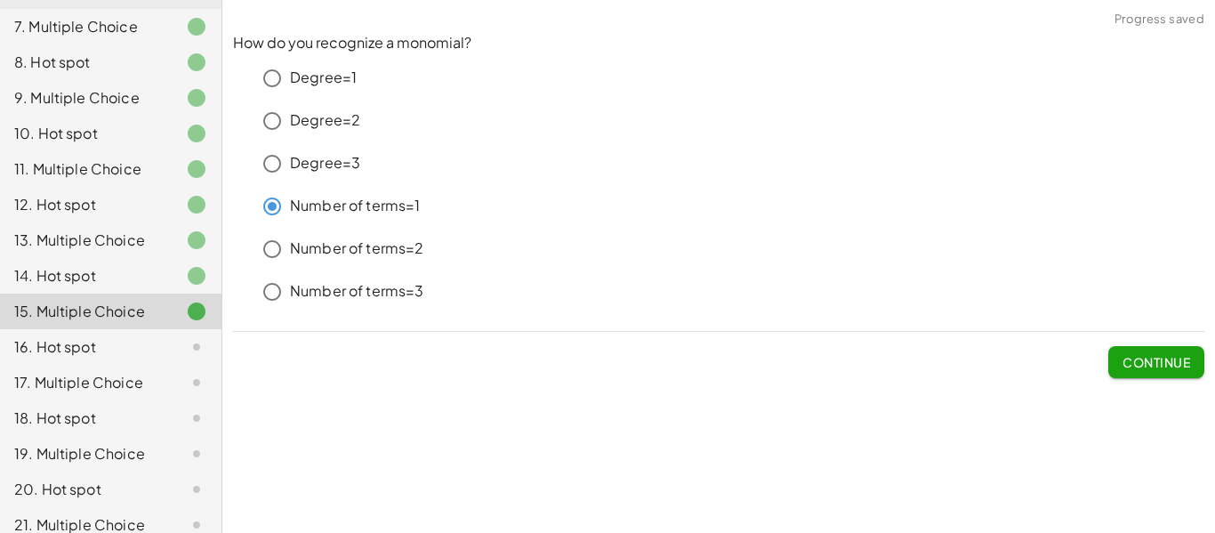
click at [82, 336] on div "16. Hot spot" at bounding box center [85, 346] width 143 height 21
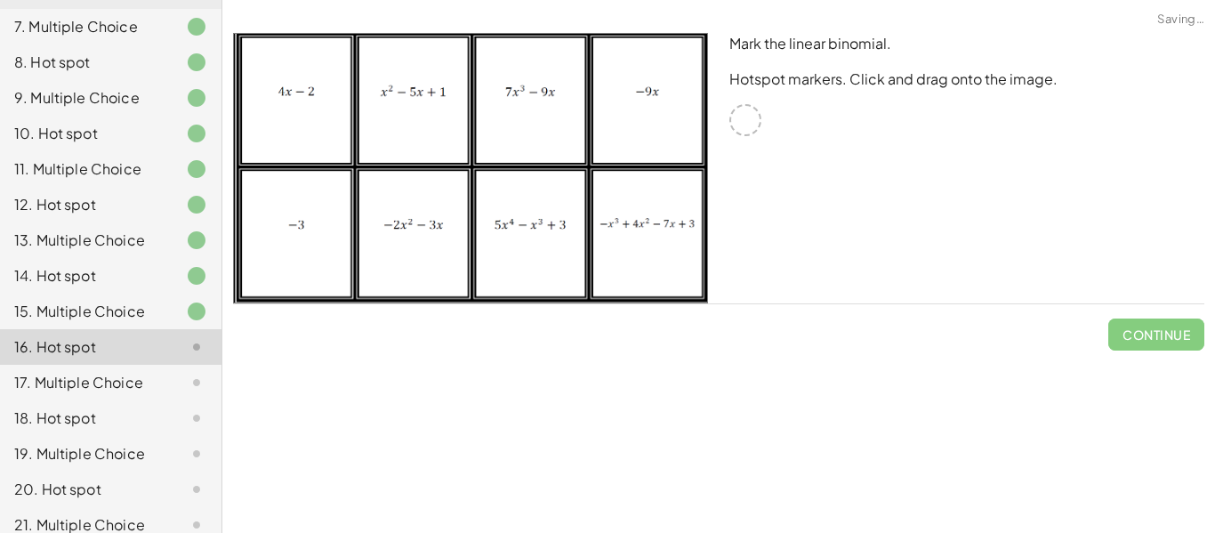
drag, startPoint x: 746, startPoint y: 119, endPoint x: 740, endPoint y: 156, distance: 36.9
click at [740, 156] on div "Mark the linear binomial. Hotspot markers. Click and drag onto the image." at bounding box center [967, 168] width 497 height 292
click at [293, 241] on img at bounding box center [470, 168] width 475 height 271
click at [290, 152] on img at bounding box center [470, 168] width 475 height 271
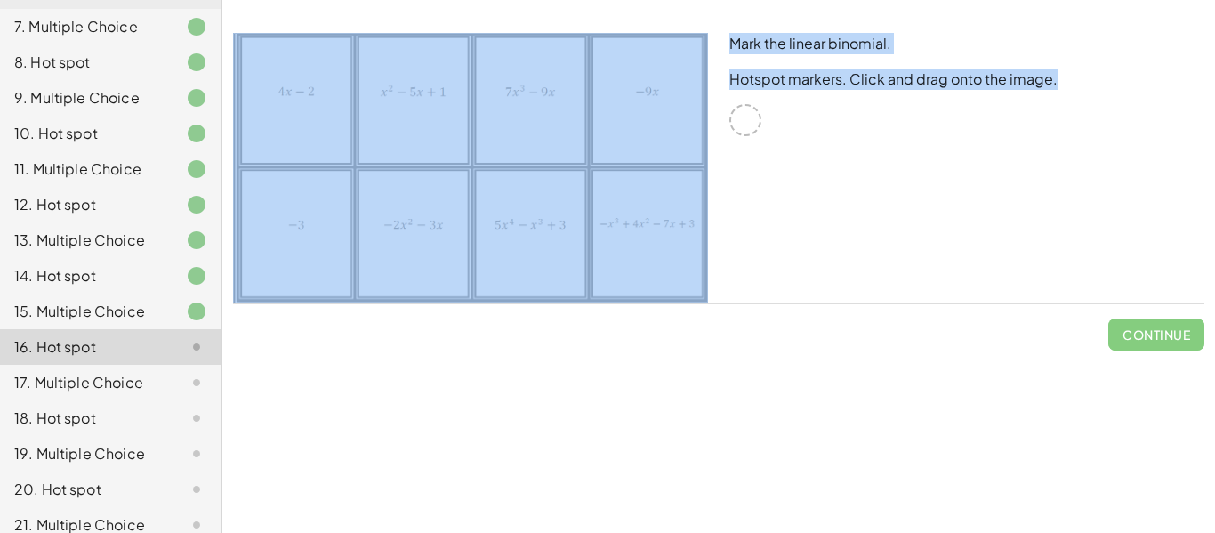
drag, startPoint x: 749, startPoint y: 119, endPoint x: 425, endPoint y: 126, distance: 324.0
click at [425, 126] on div "Mark the linear binomial. Hotspot markers. Click and drag onto the image." at bounding box center [718, 168] width 993 height 292
click at [768, 182] on div "Mark the linear binomial. Hotspot markers. Click and drag onto the image." at bounding box center [967, 168] width 497 height 292
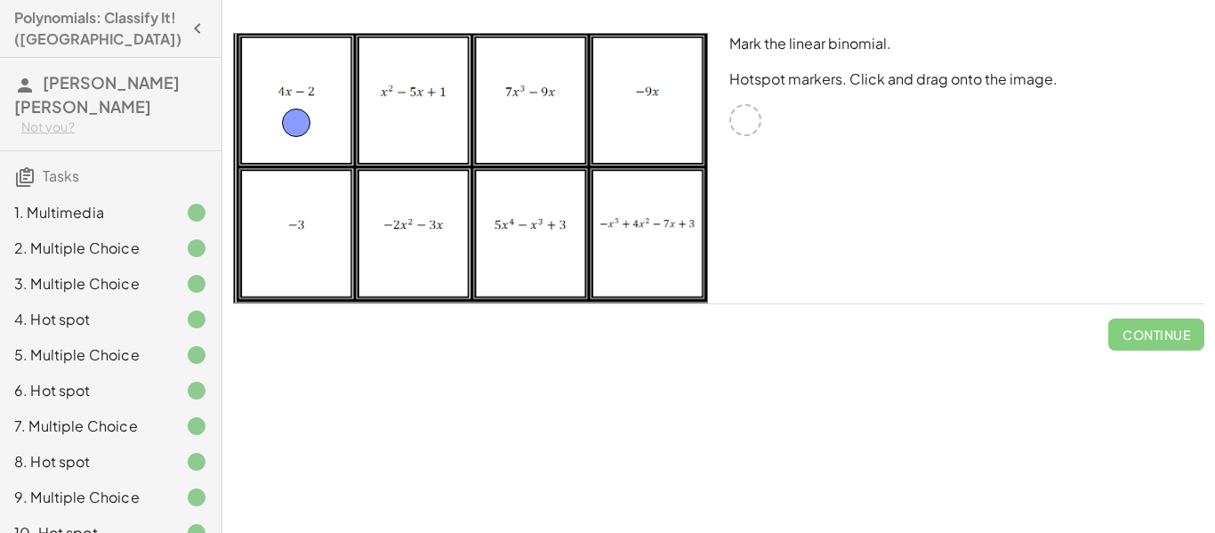
drag, startPoint x: 749, startPoint y: 122, endPoint x: 300, endPoint y: 125, distance: 449.4
click at [1167, 331] on span "Continue" at bounding box center [1157, 335] width 68 height 16
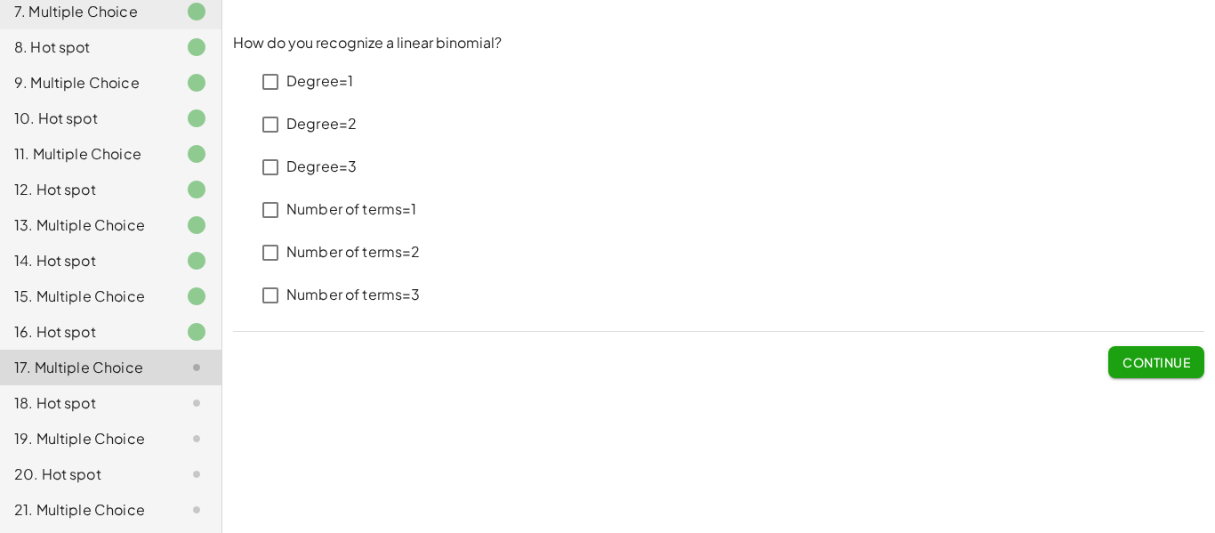
scroll to position [414, 0]
click at [65, 287] on div "15. Multiple Choice" at bounding box center [85, 297] width 143 height 21
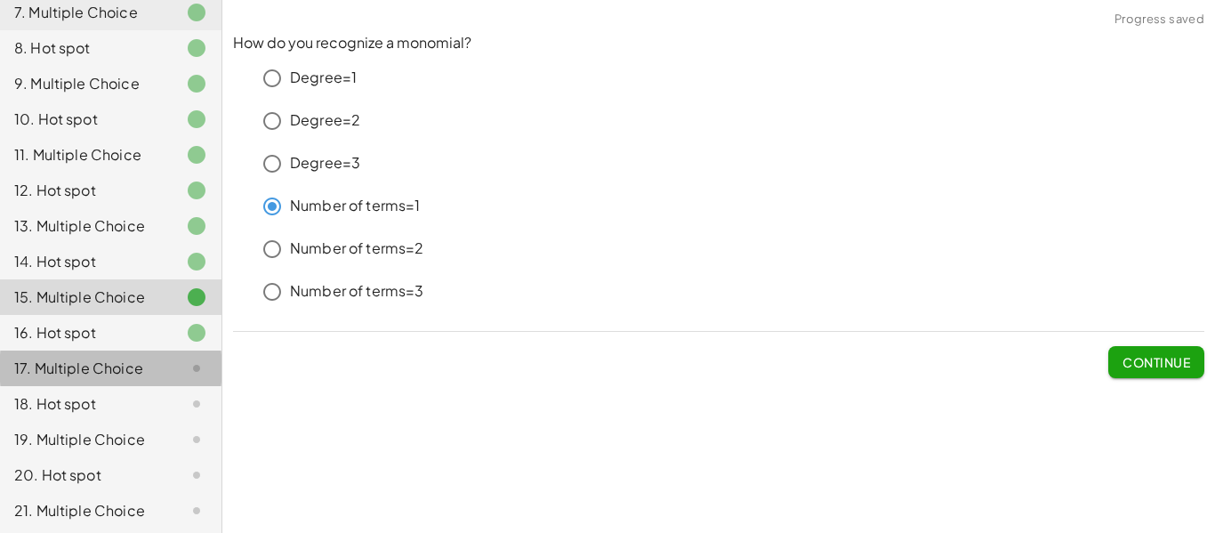
click at [63, 358] on div "17. Multiple Choice" at bounding box center [85, 368] width 143 height 21
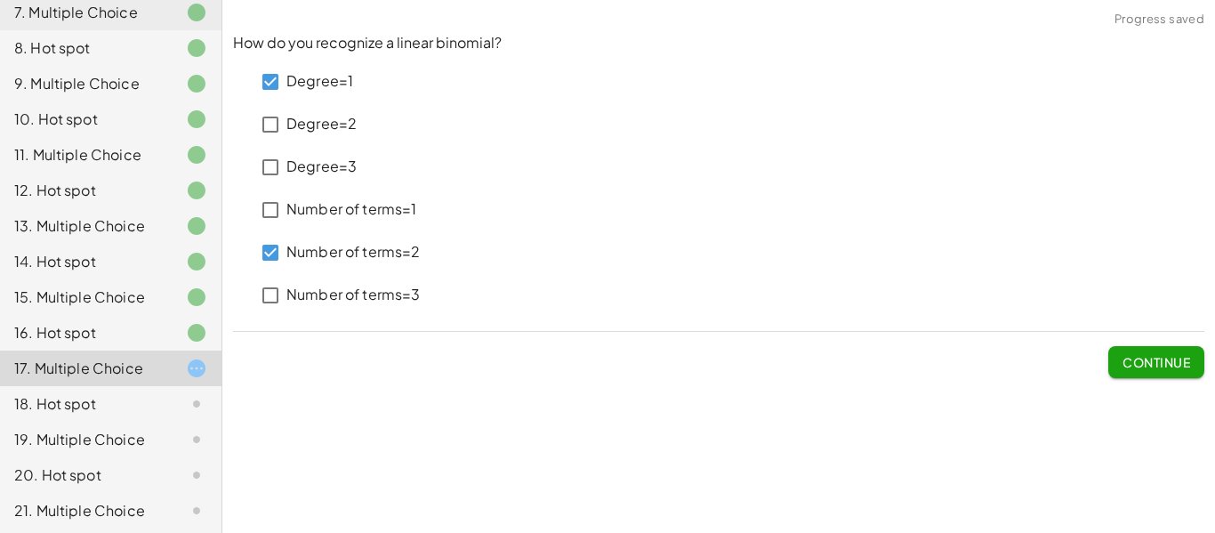
click at [1171, 374] on button "Continue" at bounding box center [1157, 362] width 96 height 32
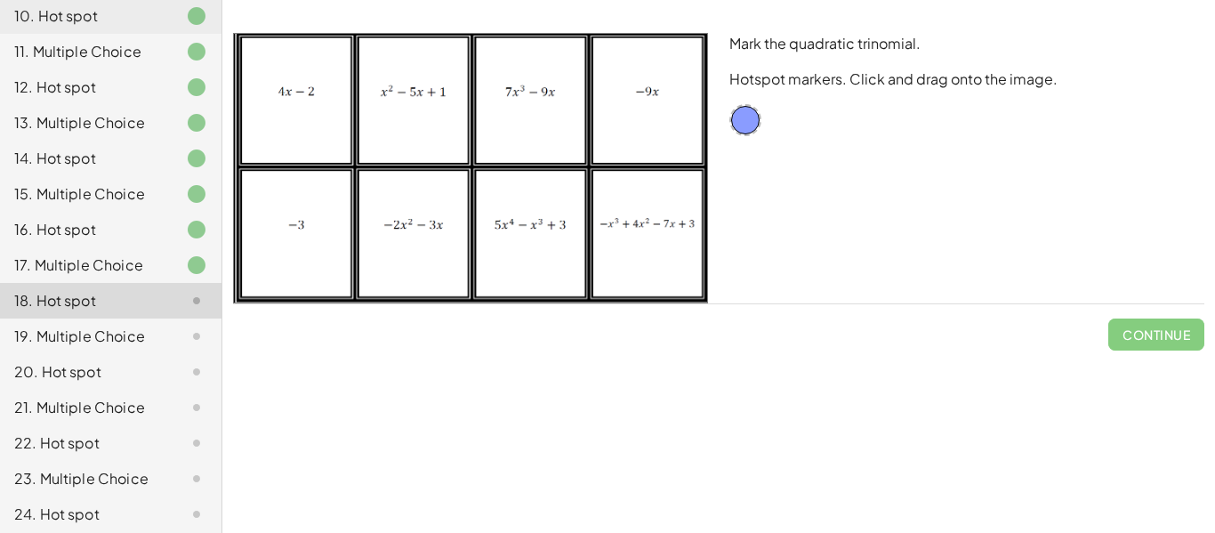
scroll to position [533, 0]
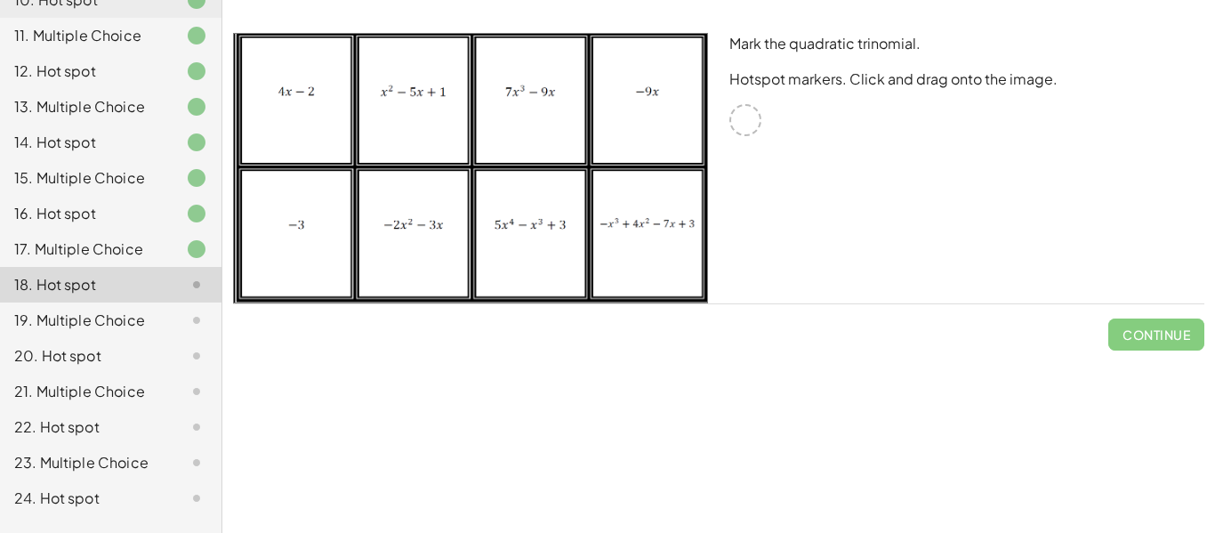
drag, startPoint x: 756, startPoint y: 119, endPoint x: 729, endPoint y: 144, distance: 37.2
click at [729, 144] on div "Mark the quadratic trinomial. Hotspot markers. Click and drag onto the image." at bounding box center [967, 168] width 497 height 292
drag, startPoint x: 741, startPoint y: 127, endPoint x: 718, endPoint y: 159, distance: 39.5
click at [719, 159] on div "Mark the quadratic trinomial. Hotspot markers. Click and drag onto the image." at bounding box center [967, 168] width 497 height 292
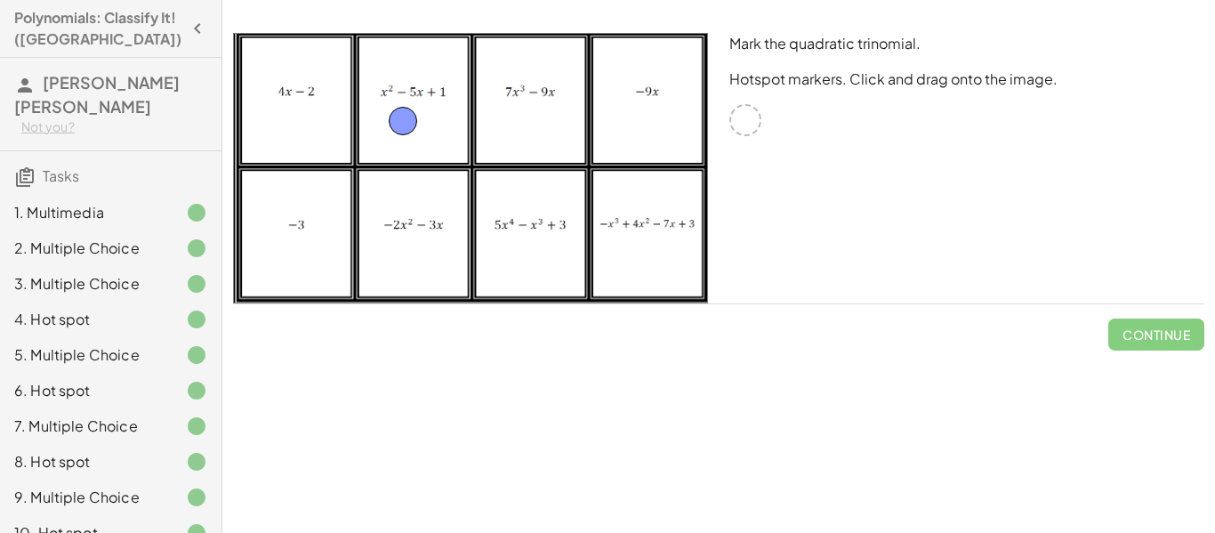
drag, startPoint x: 743, startPoint y: 121, endPoint x: 401, endPoint y: 127, distance: 341.7
click at [1129, 330] on span "Continue" at bounding box center [1157, 335] width 68 height 16
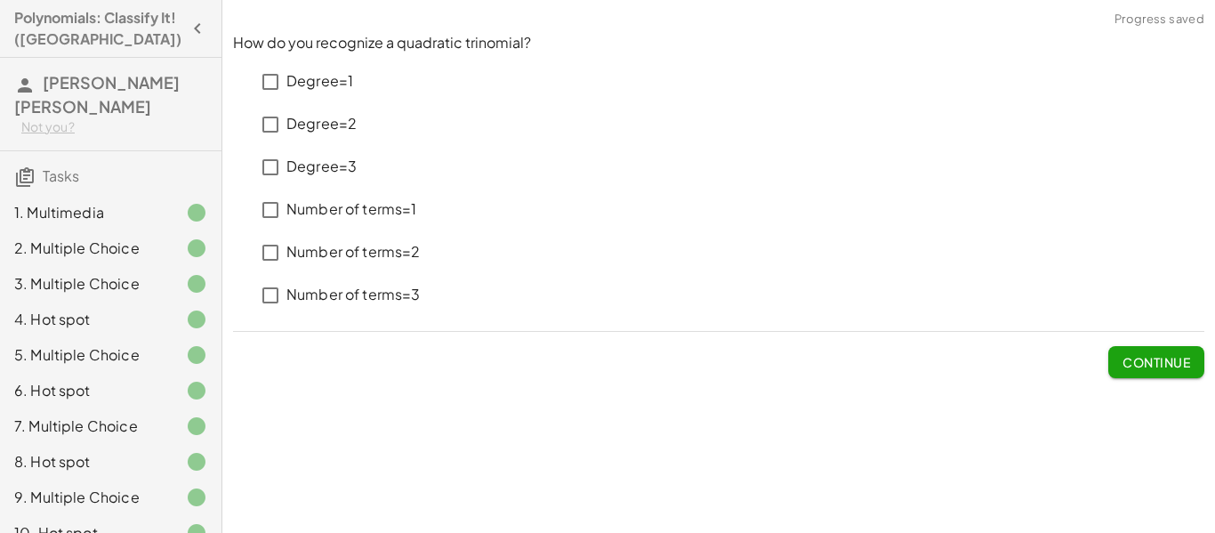
scroll to position [533, 0]
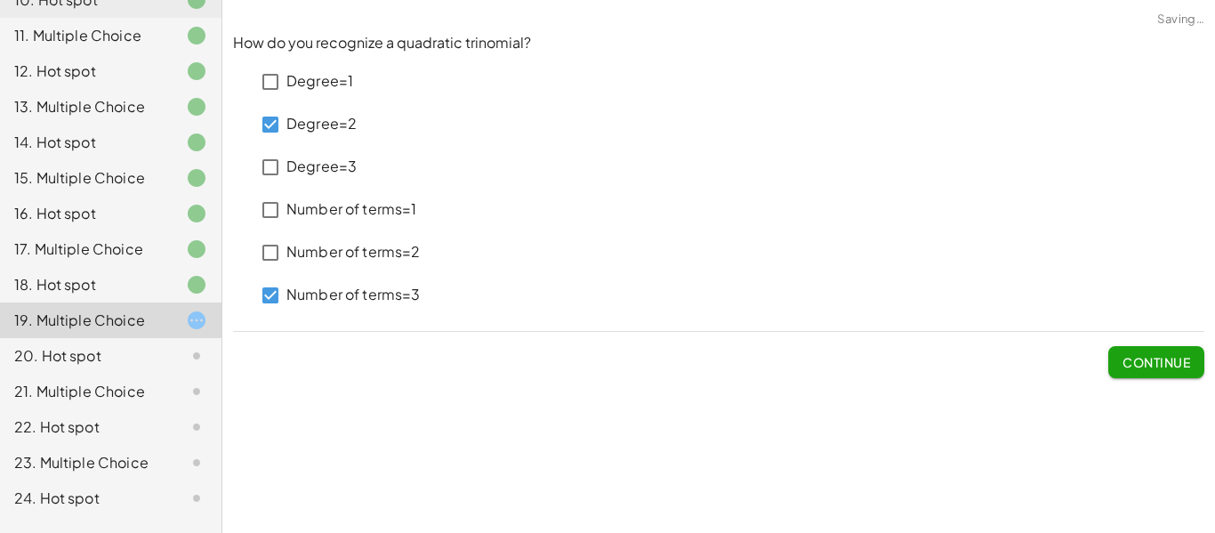
click at [1148, 366] on span "Continue" at bounding box center [1157, 362] width 68 height 16
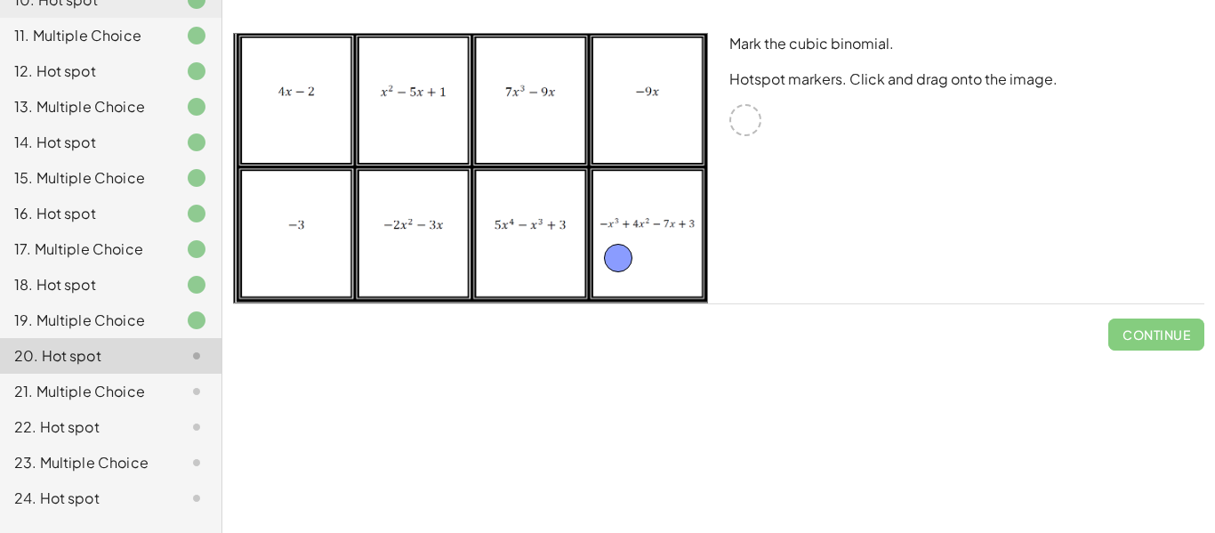
drag, startPoint x: 743, startPoint y: 121, endPoint x: 617, endPoint y: 259, distance: 187.0
click at [1159, 339] on span "Continue" at bounding box center [1157, 335] width 68 height 16
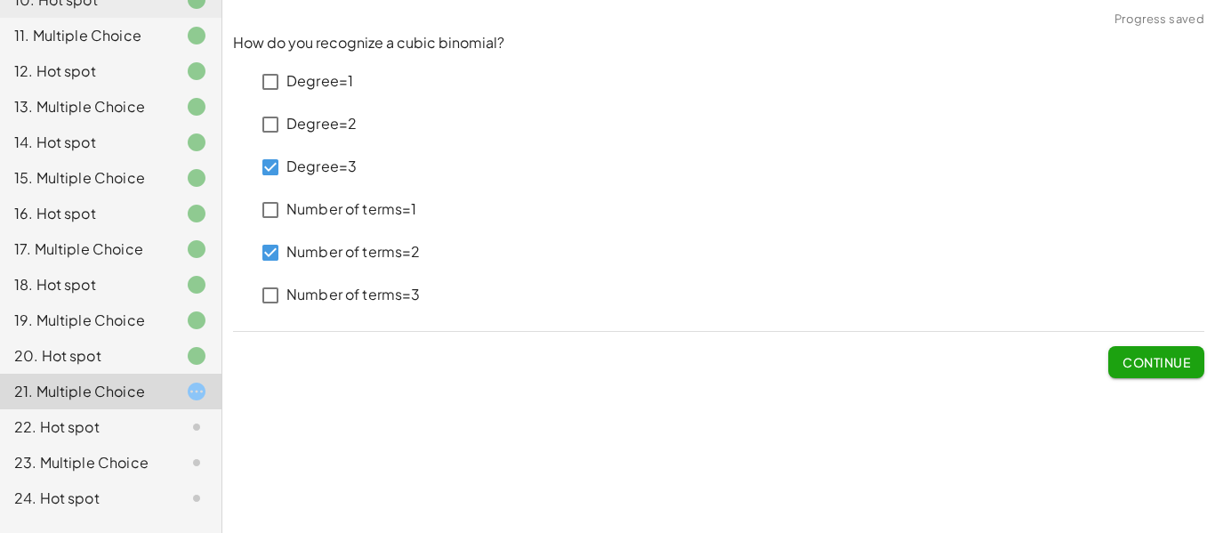
click at [154, 345] on div "20. Hot spot" at bounding box center [85, 355] width 143 height 21
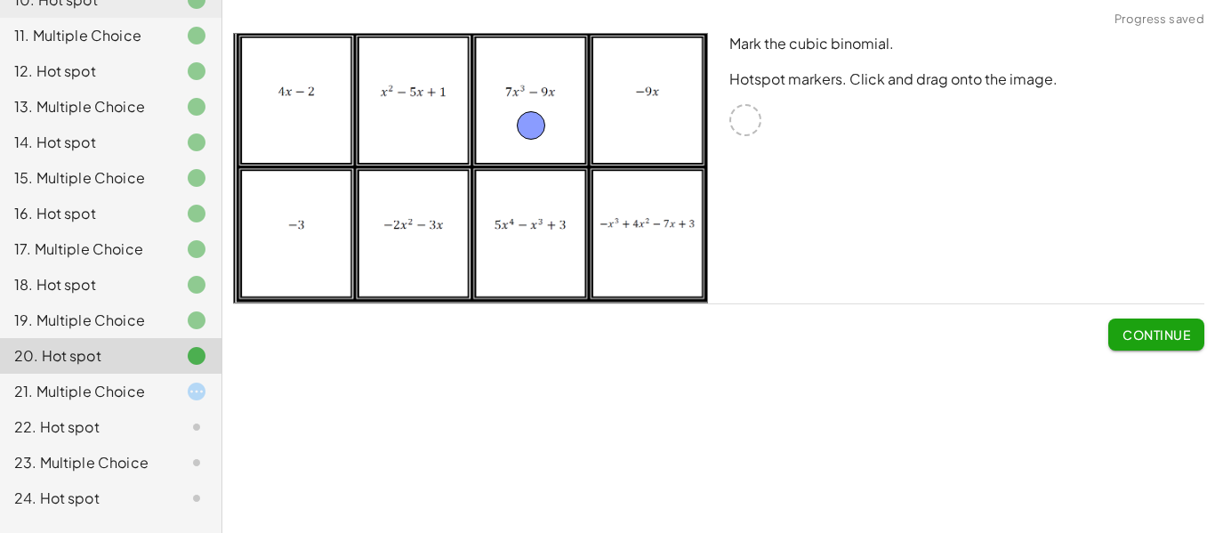
drag, startPoint x: 618, startPoint y: 259, endPoint x: 530, endPoint y: 126, distance: 159.2
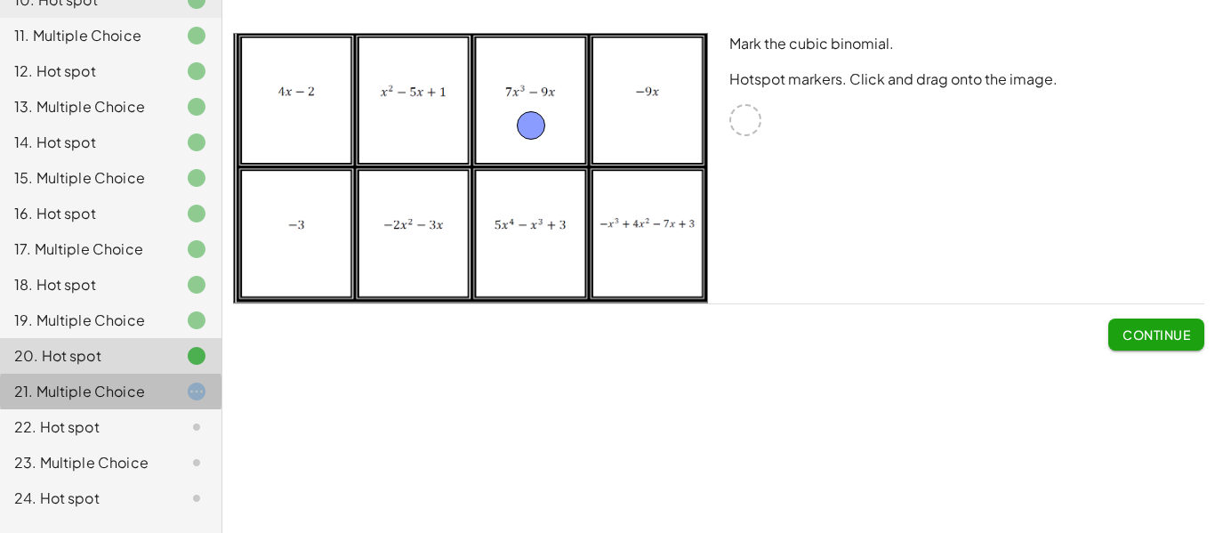
click at [111, 381] on div "21. Multiple Choice" at bounding box center [85, 391] width 143 height 21
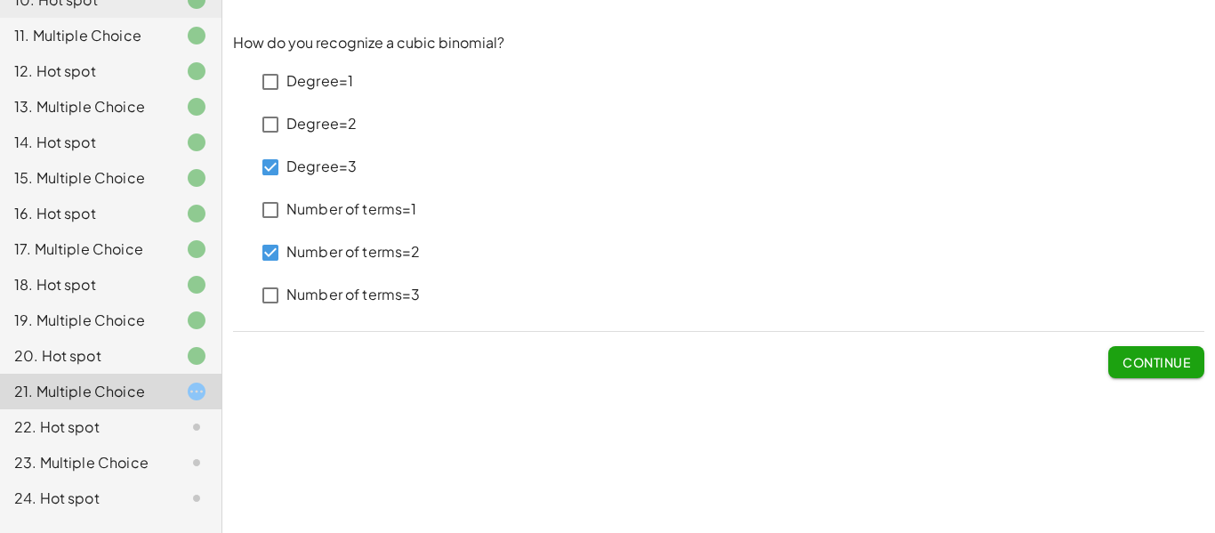
click at [1134, 358] on span "Continue" at bounding box center [1157, 362] width 68 height 16
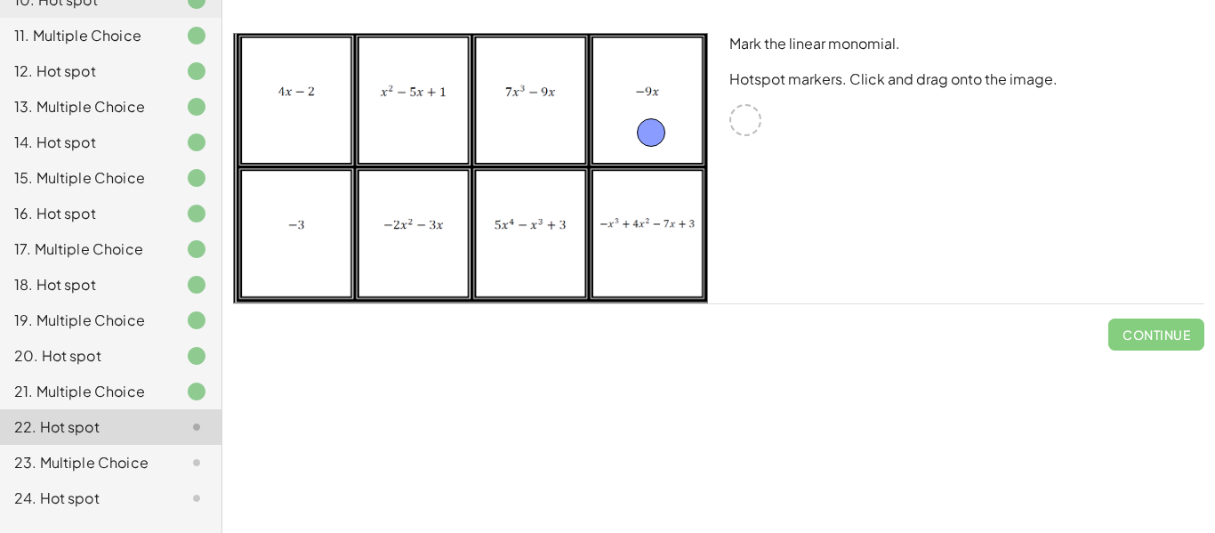
drag, startPoint x: 749, startPoint y: 123, endPoint x: 655, endPoint y: 135, distance: 95.1
click at [1135, 343] on button "Continue" at bounding box center [1157, 335] width 96 height 32
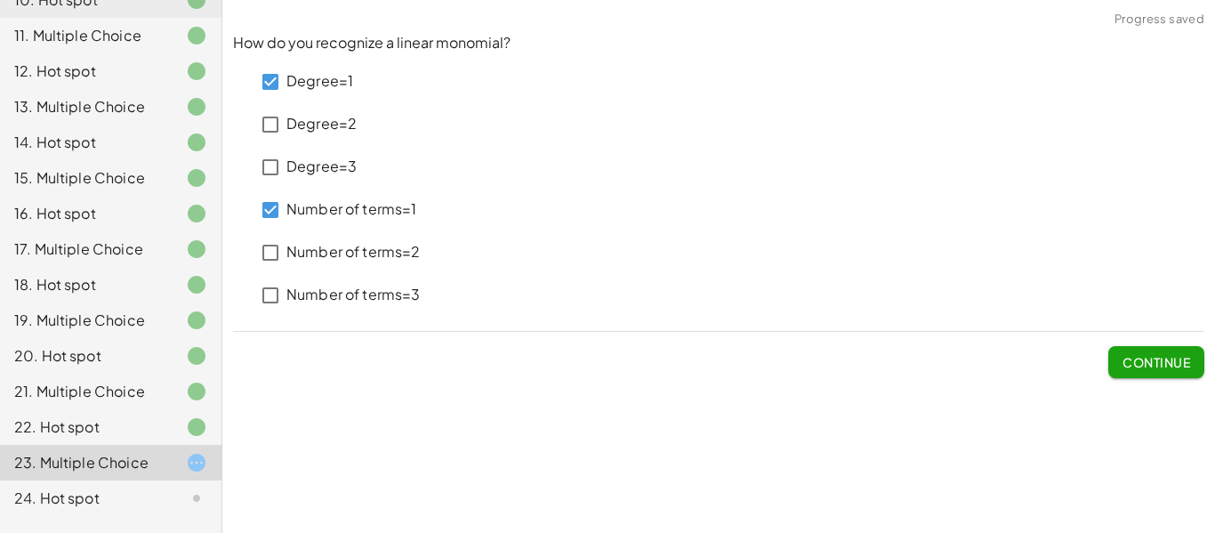
click at [1128, 361] on span "Continue" at bounding box center [1157, 362] width 68 height 16
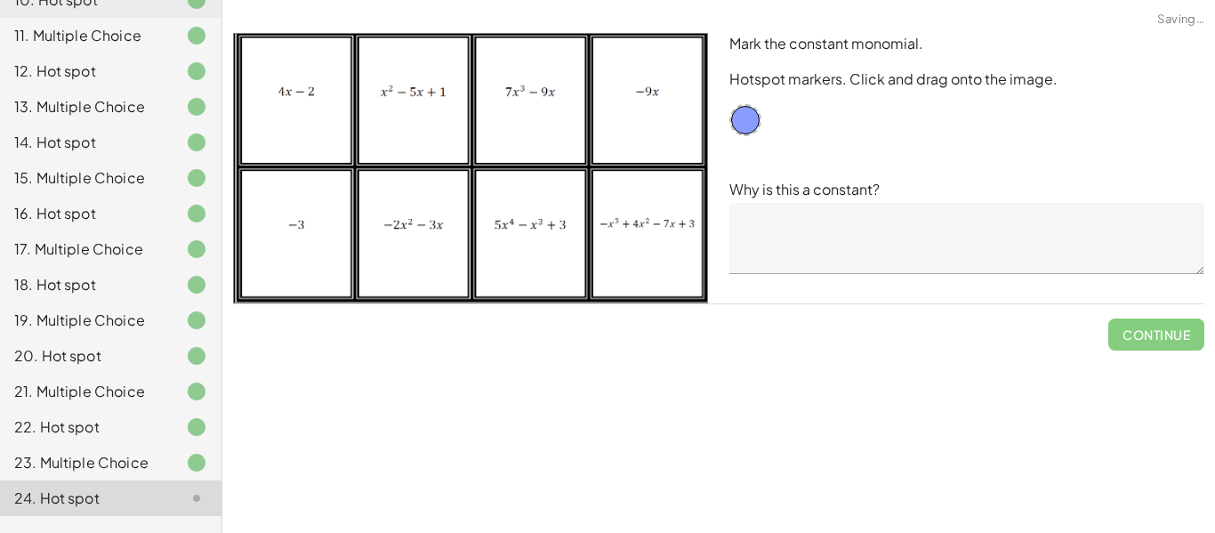
click at [841, 271] on textarea at bounding box center [967, 238] width 475 height 71
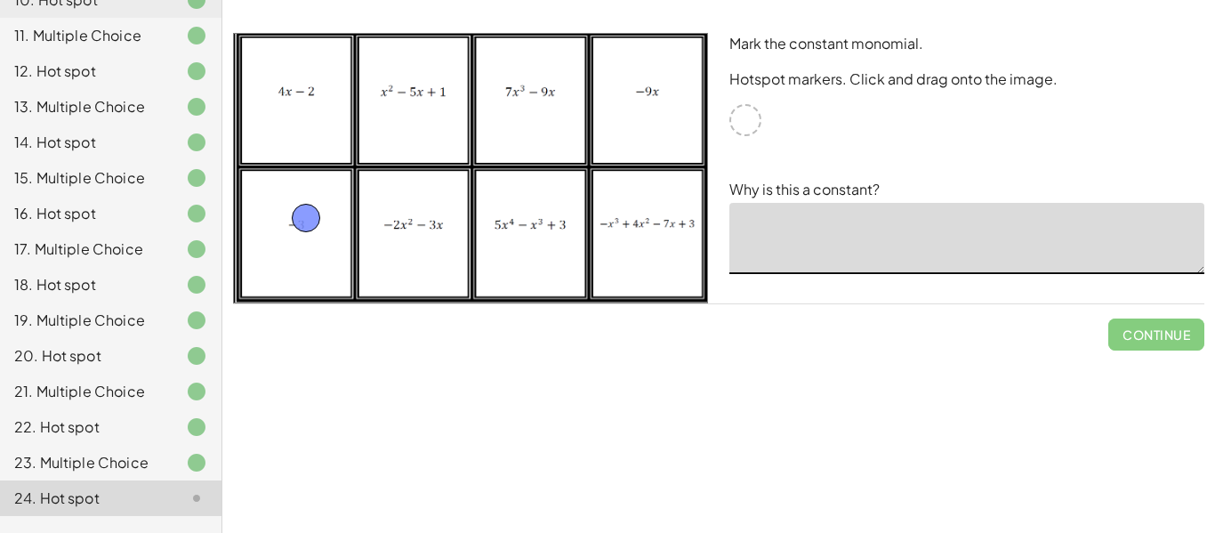
drag, startPoint x: 746, startPoint y: 123, endPoint x: 293, endPoint y: 230, distance: 465.3
click at [819, 215] on textarea at bounding box center [967, 238] width 475 height 71
drag, startPoint x: 289, startPoint y: 227, endPoint x: 287, endPoint y: 260, distance: 33.0
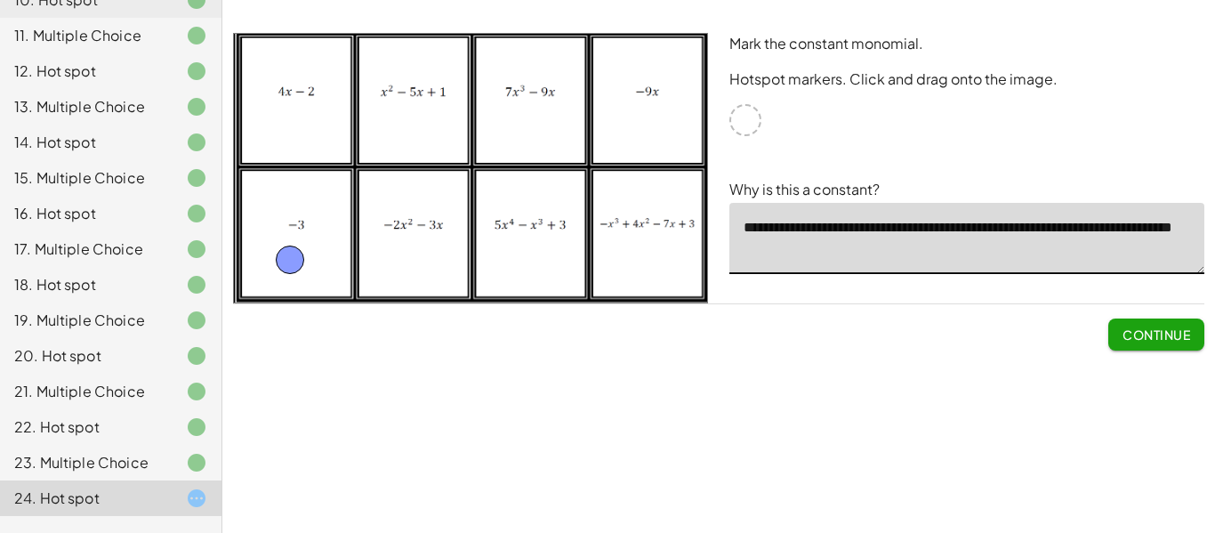
type textarea "**********"
click at [1147, 303] on div "**********" at bounding box center [967, 168] width 497 height 292
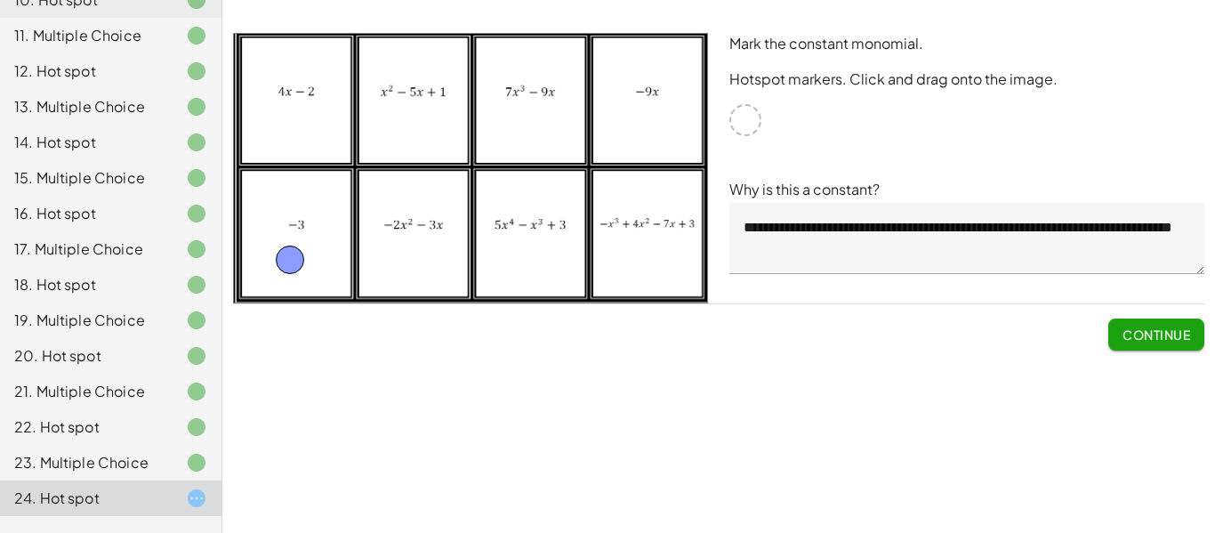
click at [1171, 348] on button "Continue" at bounding box center [1157, 335] width 96 height 32
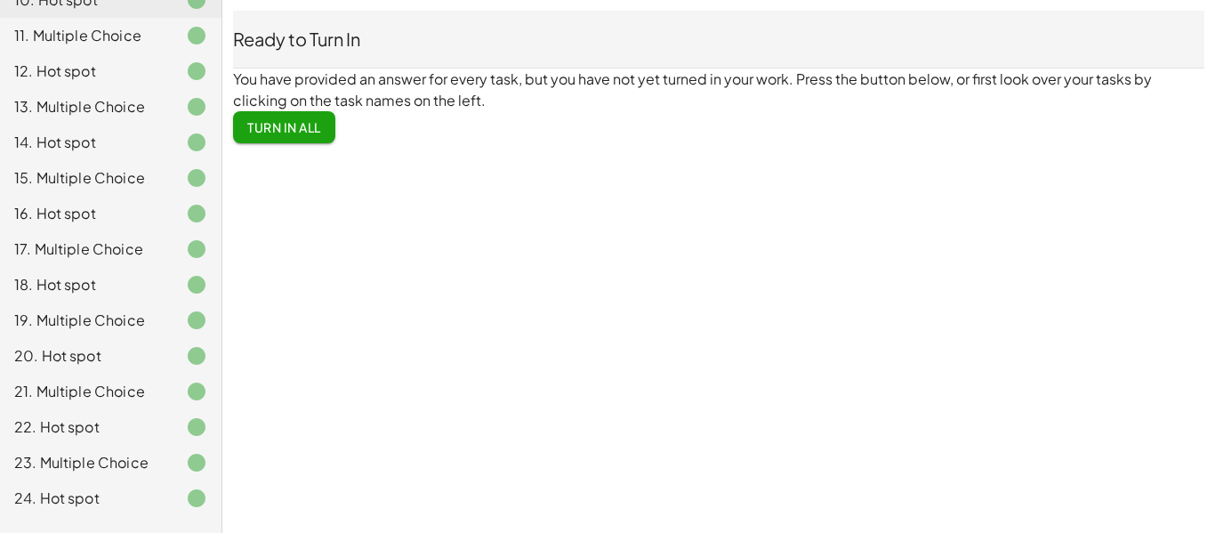
click at [277, 128] on span "Turn In All" at bounding box center [284, 127] width 74 height 16
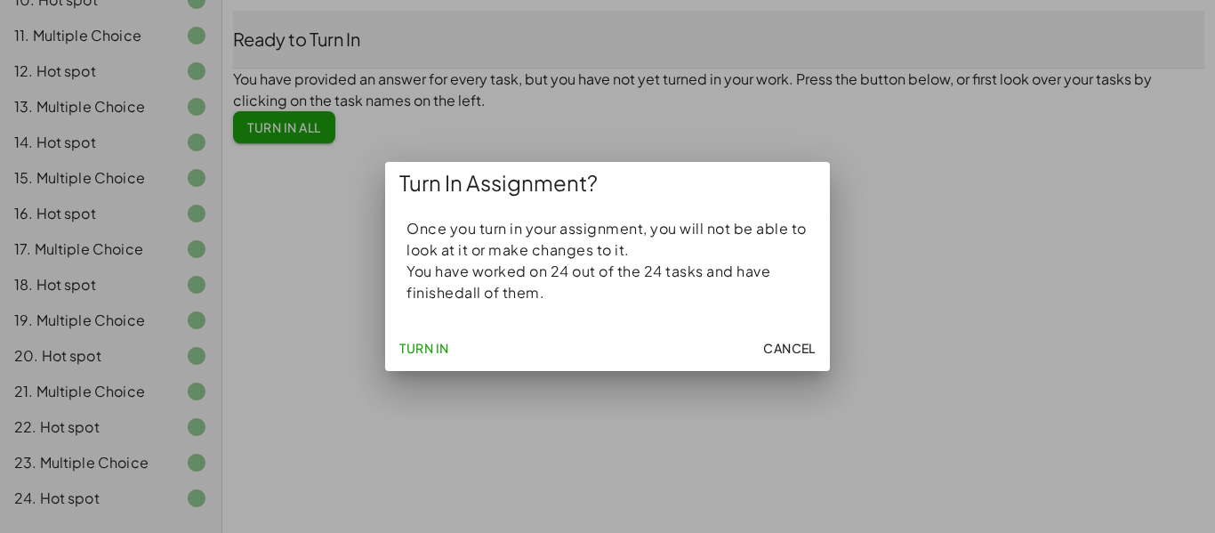
click at [416, 349] on span "Turn In" at bounding box center [425, 348] width 50 height 16
